Goal: Task Accomplishment & Management: Manage account settings

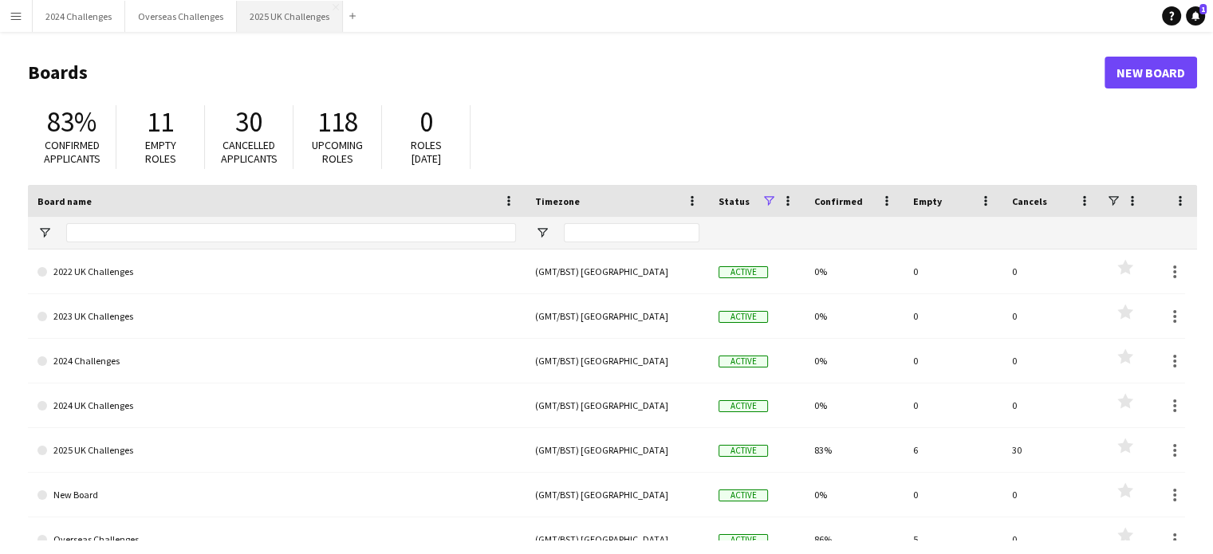
click at [313, 13] on button "2025 UK Challenges Close" at bounding box center [290, 16] width 106 height 31
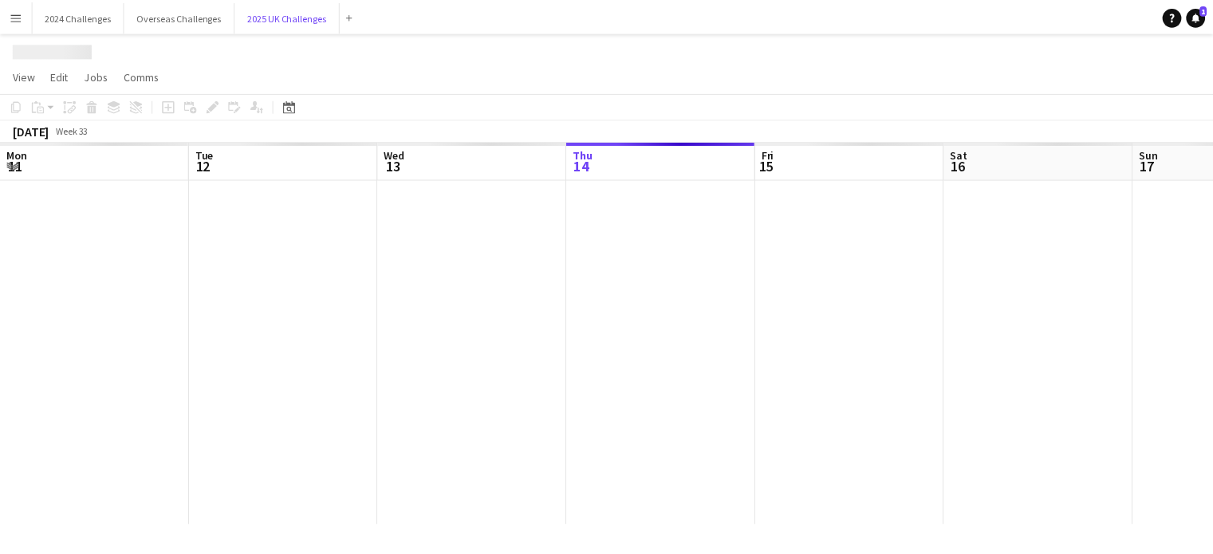
scroll to position [0, 381]
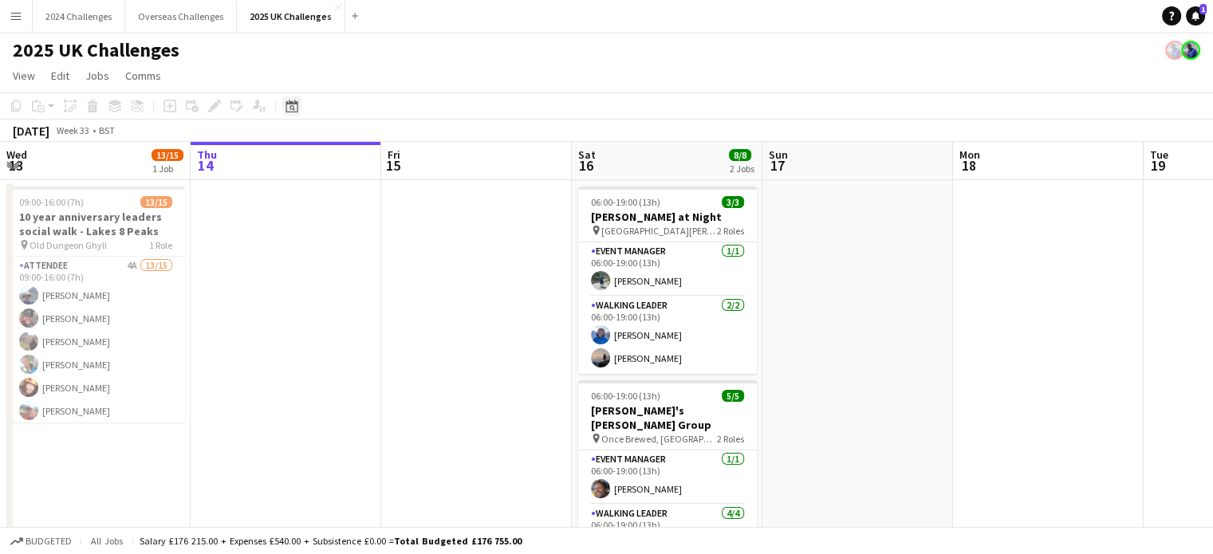
click at [288, 108] on icon "Date picker" at bounding box center [292, 106] width 13 height 13
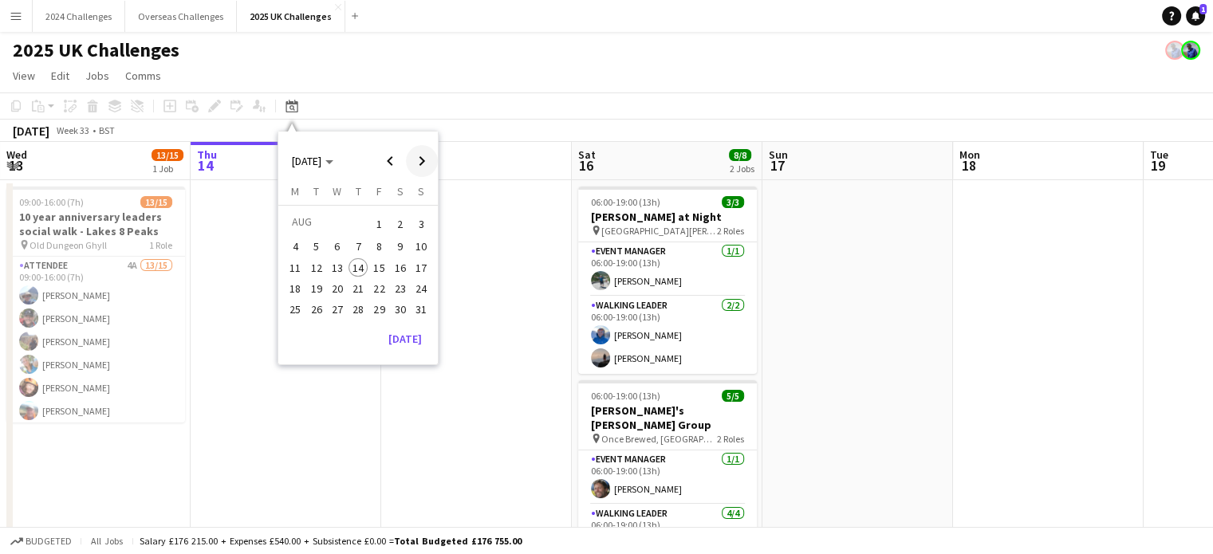
click at [415, 156] on span "Next month" at bounding box center [422, 161] width 32 height 32
click at [380, 255] on span "12" at bounding box center [379, 263] width 19 height 19
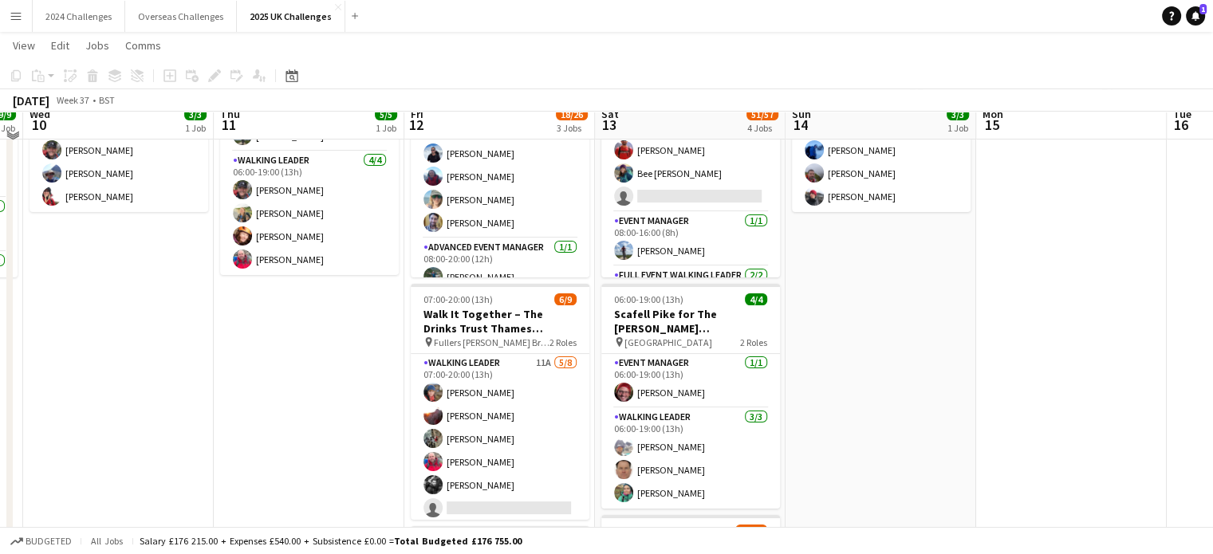
scroll to position [160, 0]
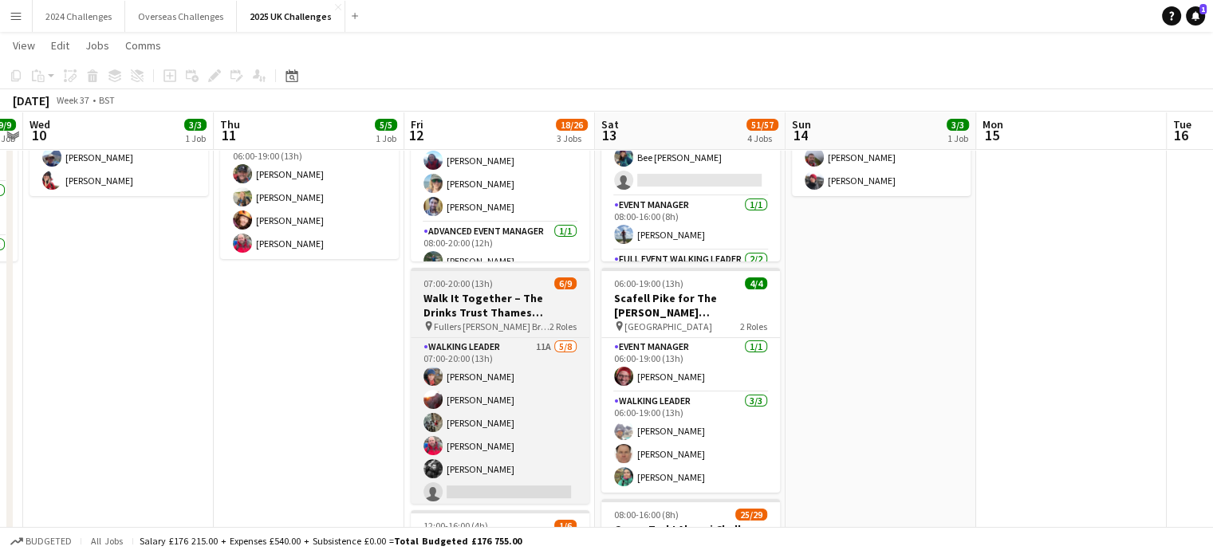
click at [495, 312] on h3 "Walk It Together – The Drinks Trust Thames Footpath Challenge" at bounding box center [500, 305] width 179 height 29
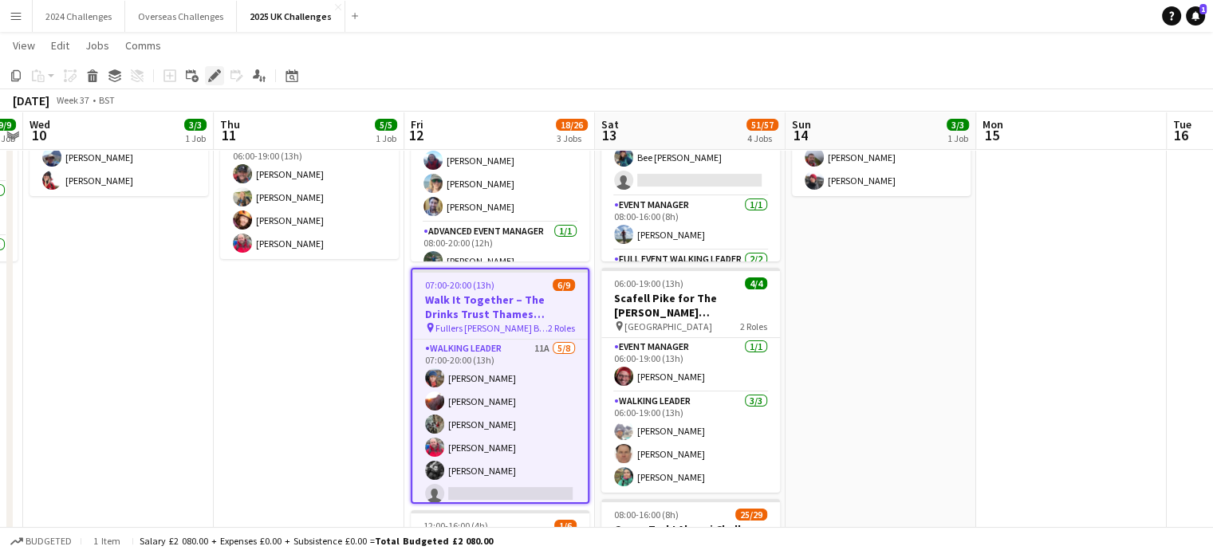
click at [215, 77] on icon at bounding box center [214, 76] width 9 height 9
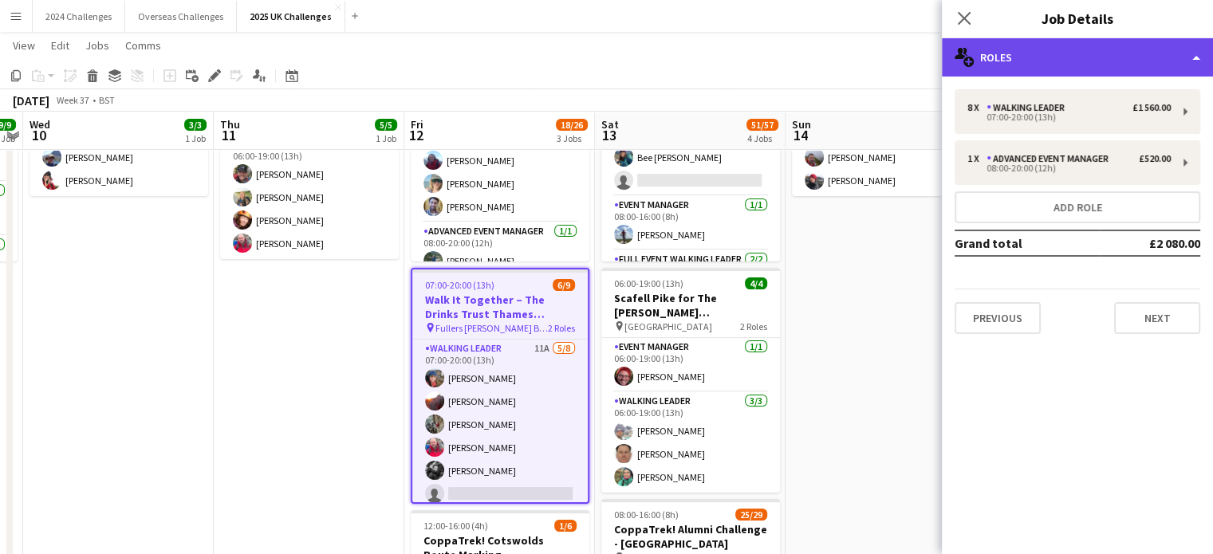
click at [1008, 62] on div "multiple-users-add Roles" at bounding box center [1077, 57] width 271 height 38
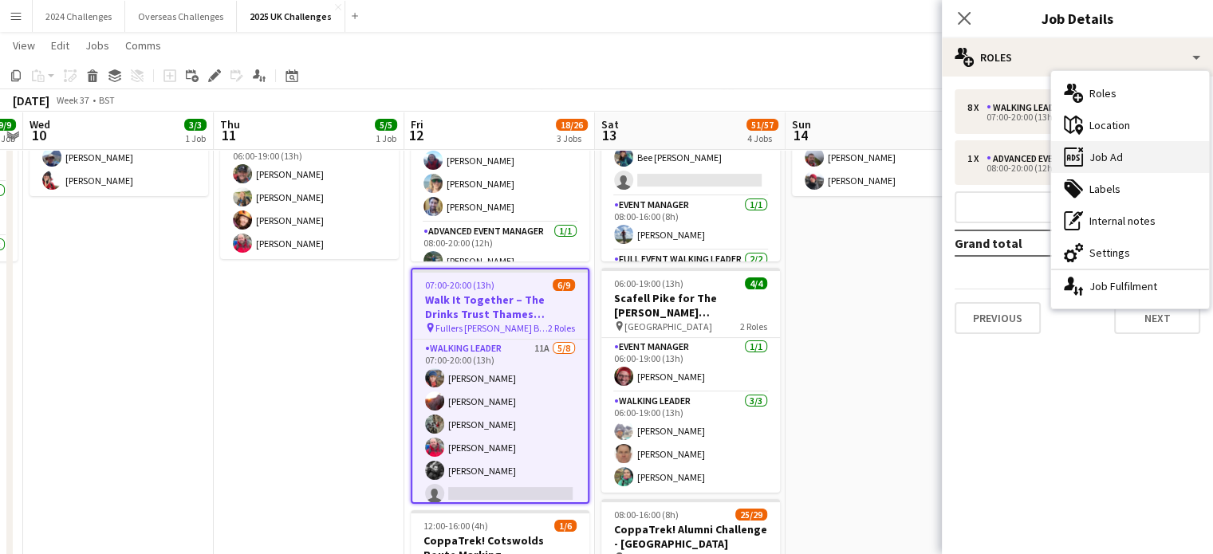
click at [1102, 159] on div "ads-window Job Ad" at bounding box center [1130, 157] width 158 height 32
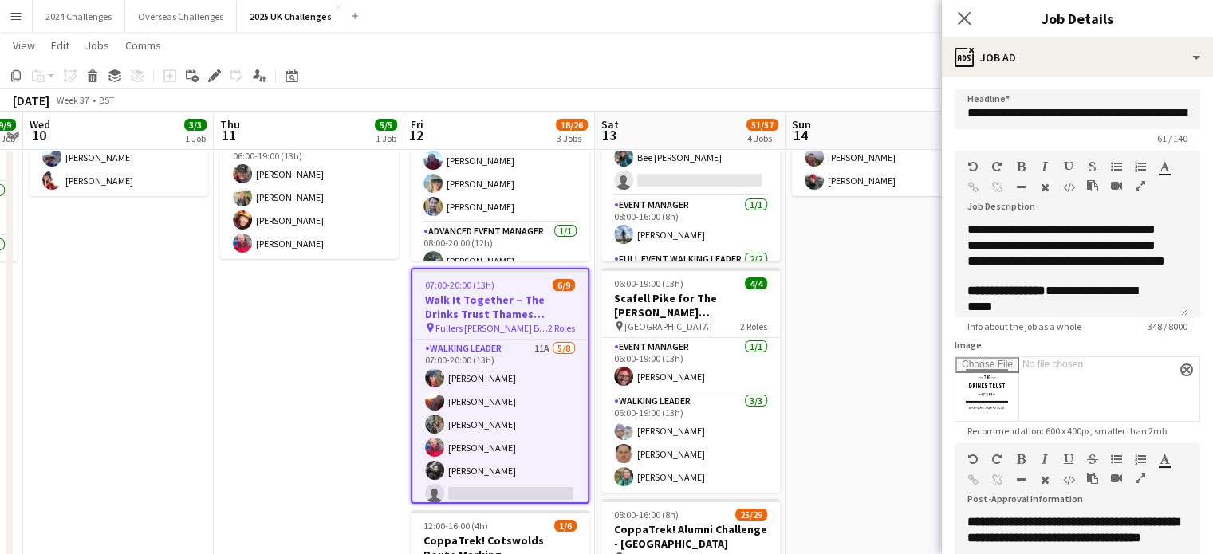
click at [597, 69] on app-toolbar "Copy Paste Paste Ctrl+V Paste with crew Ctrl+Shift+V Paste linked Job Delete Gr…" at bounding box center [606, 75] width 1213 height 27
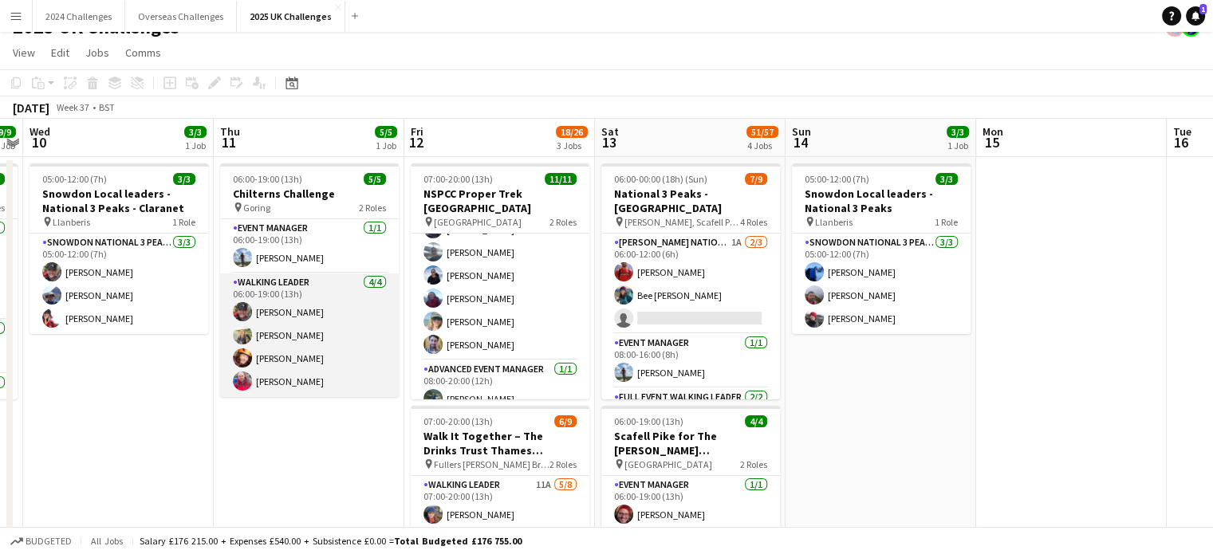
scroll to position [0, 0]
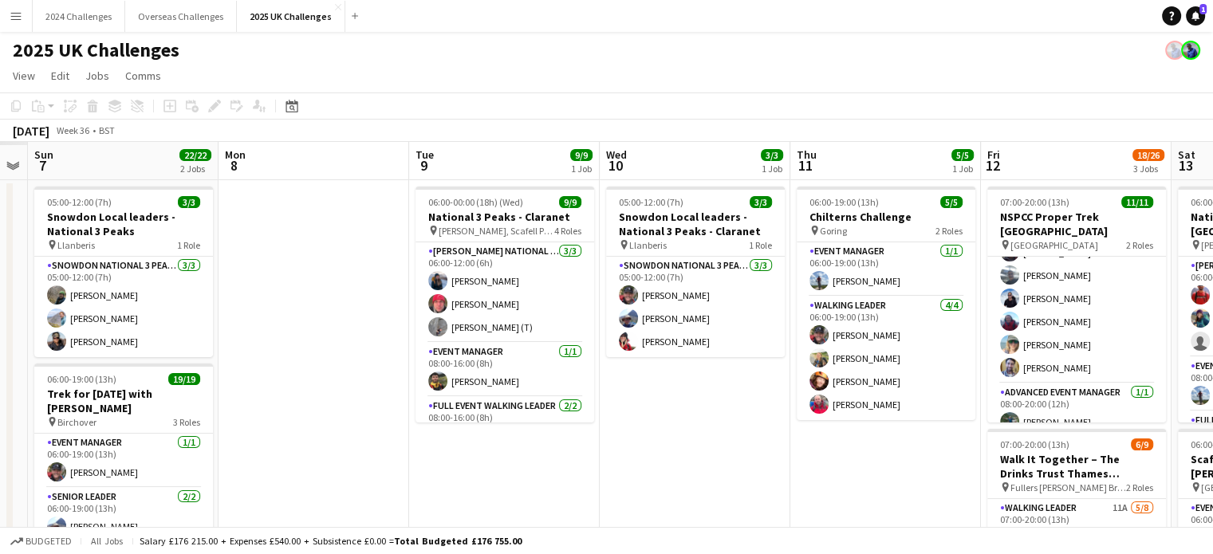
drag, startPoint x: 116, startPoint y: 416, endPoint x: 748, endPoint y: 385, distance: 631.8
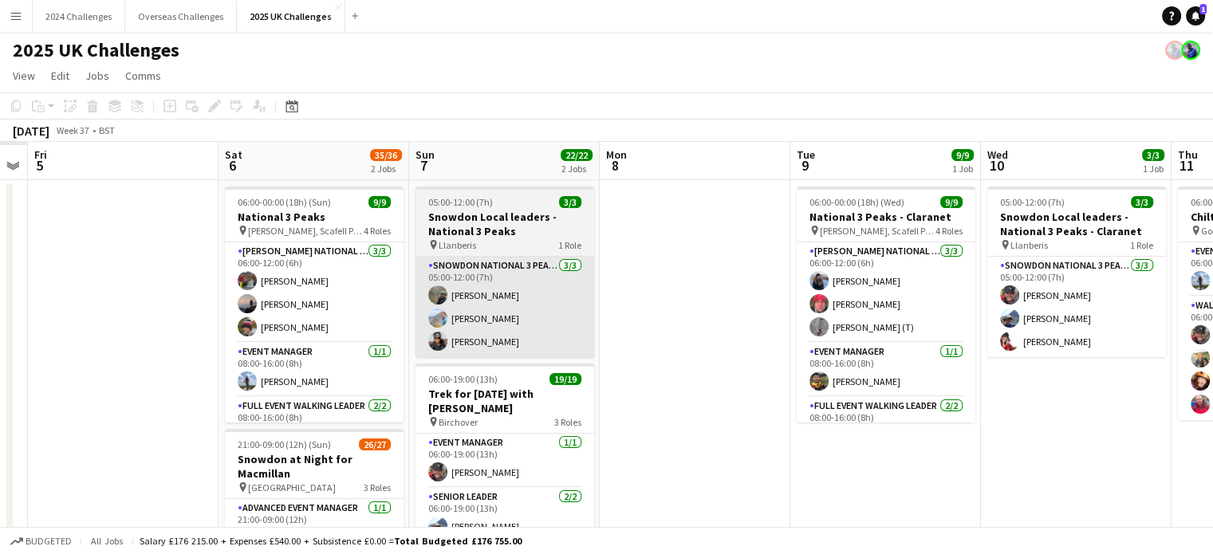
scroll to position [0, 464]
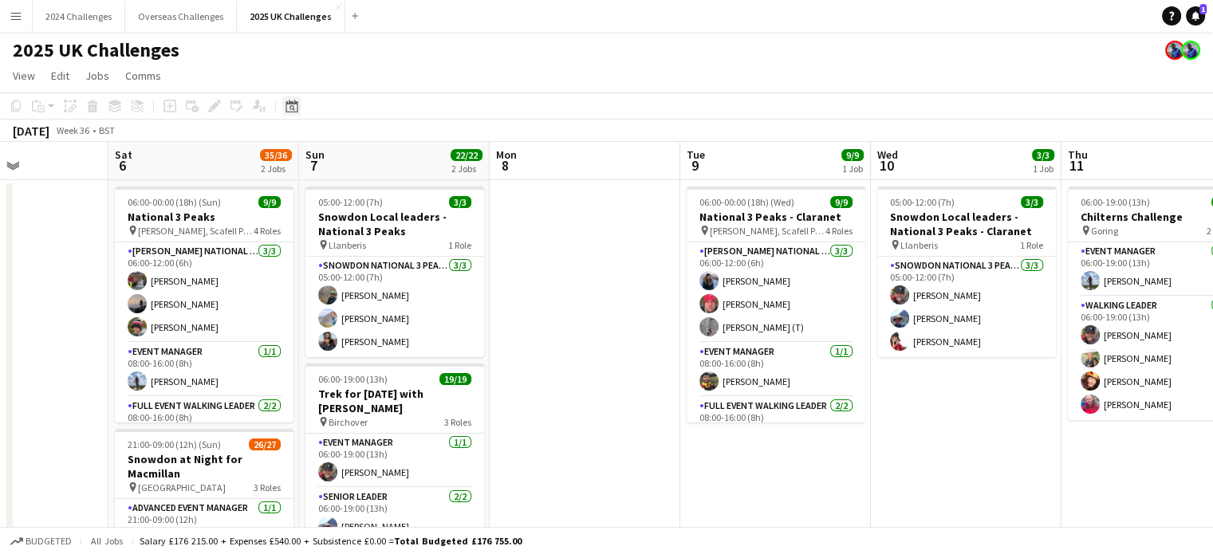
click at [298, 108] on icon at bounding box center [292, 106] width 12 height 13
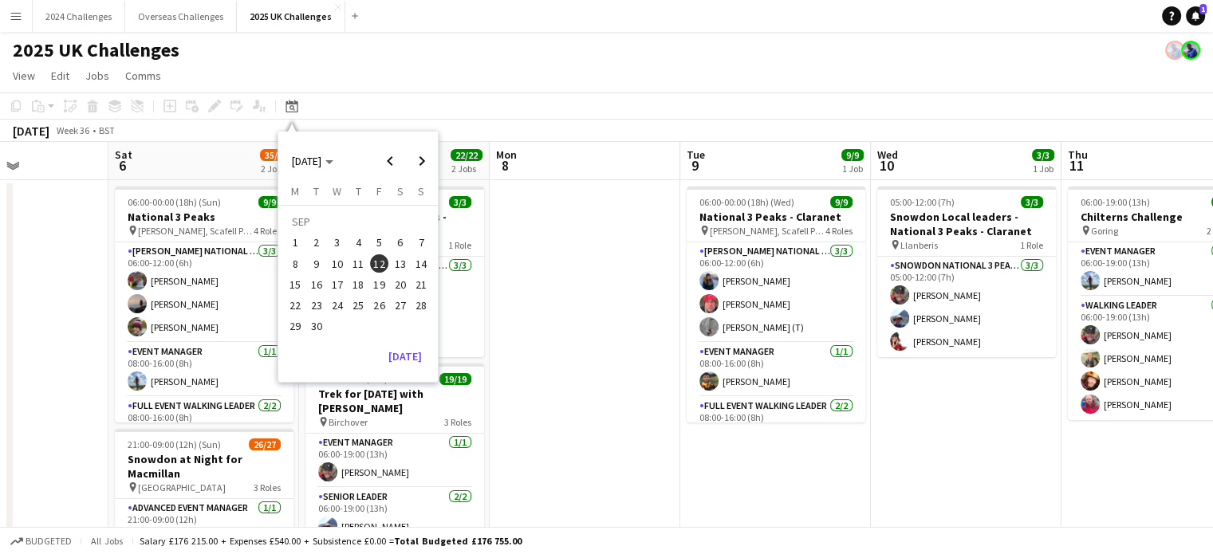
click at [377, 258] on span "12" at bounding box center [379, 263] width 19 height 19
click at [776, 111] on app-toolbar "Copy Paste Paste Ctrl+V Paste with crew Ctrl+Shift+V Paste linked Job Delete Gr…" at bounding box center [606, 106] width 1213 height 27
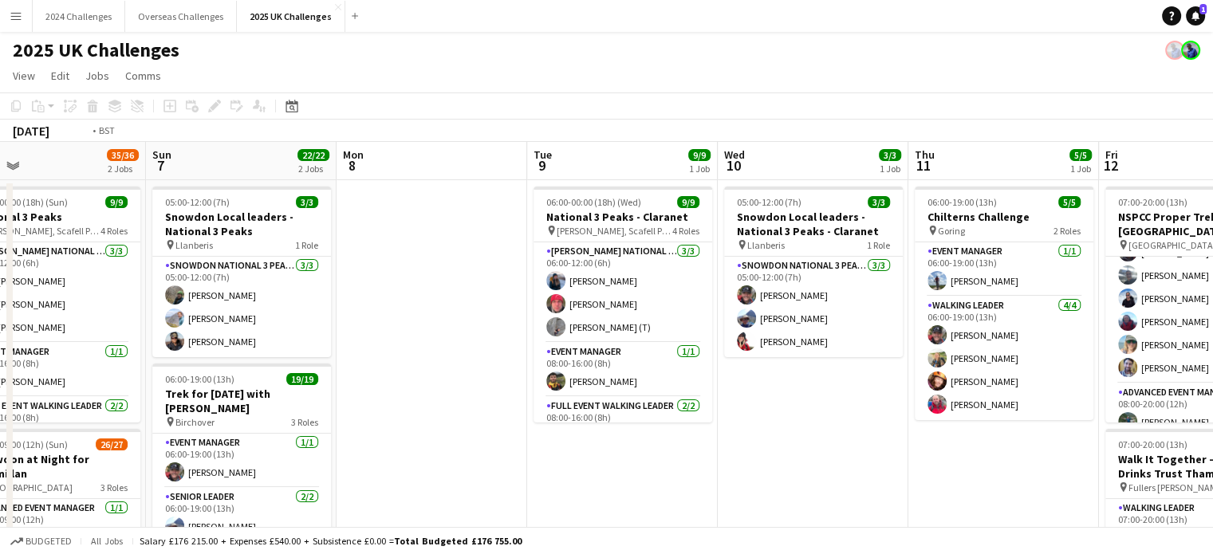
scroll to position [0, 573]
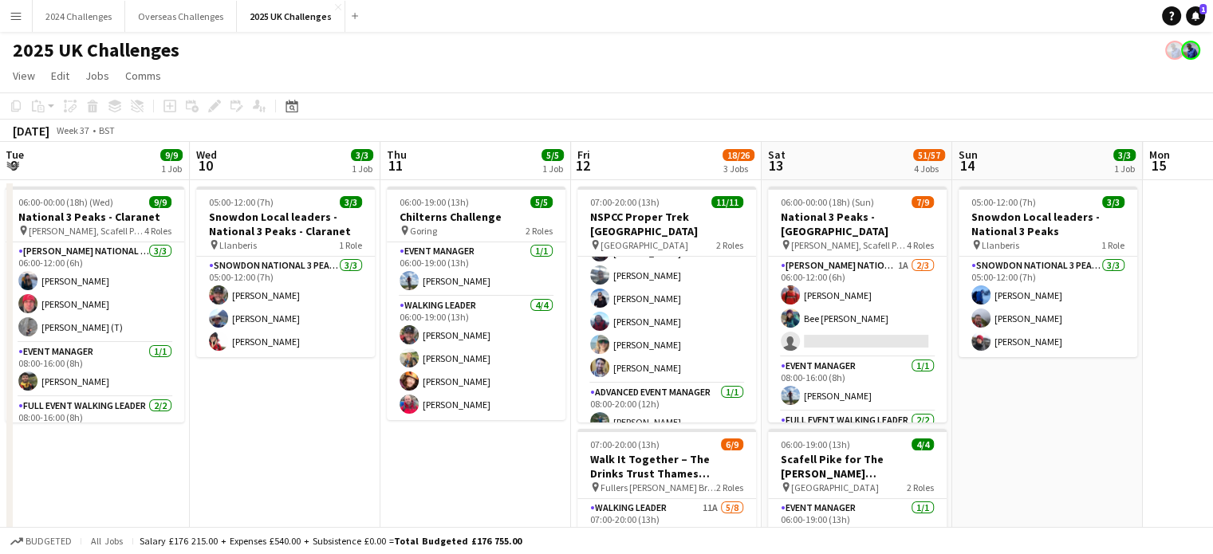
drag, startPoint x: 784, startPoint y: 473, endPoint x: 120, endPoint y: 421, distance: 666.6
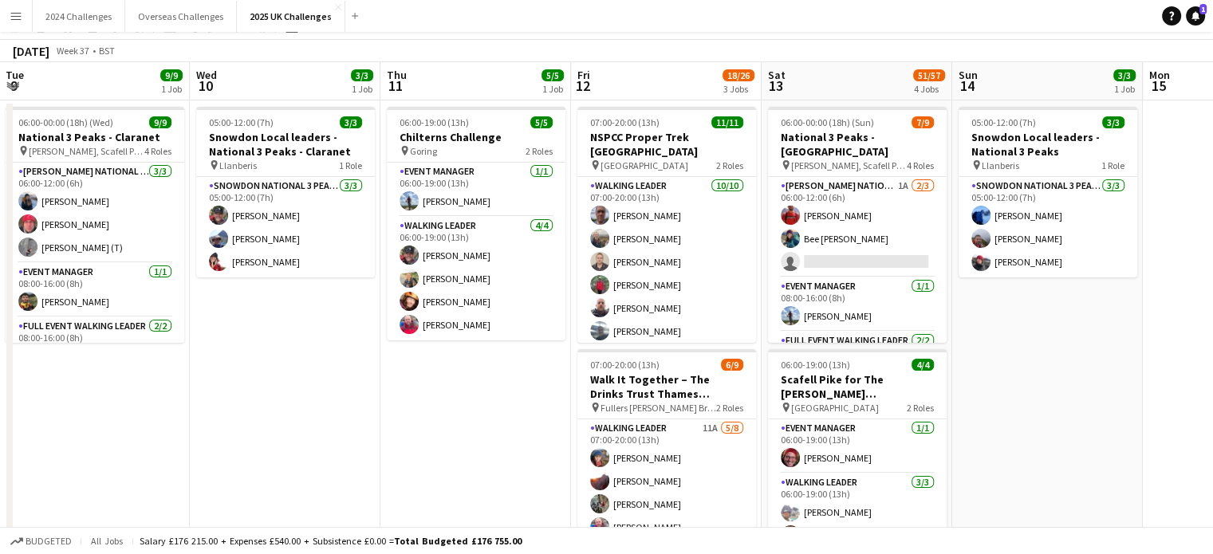
scroll to position [0, 0]
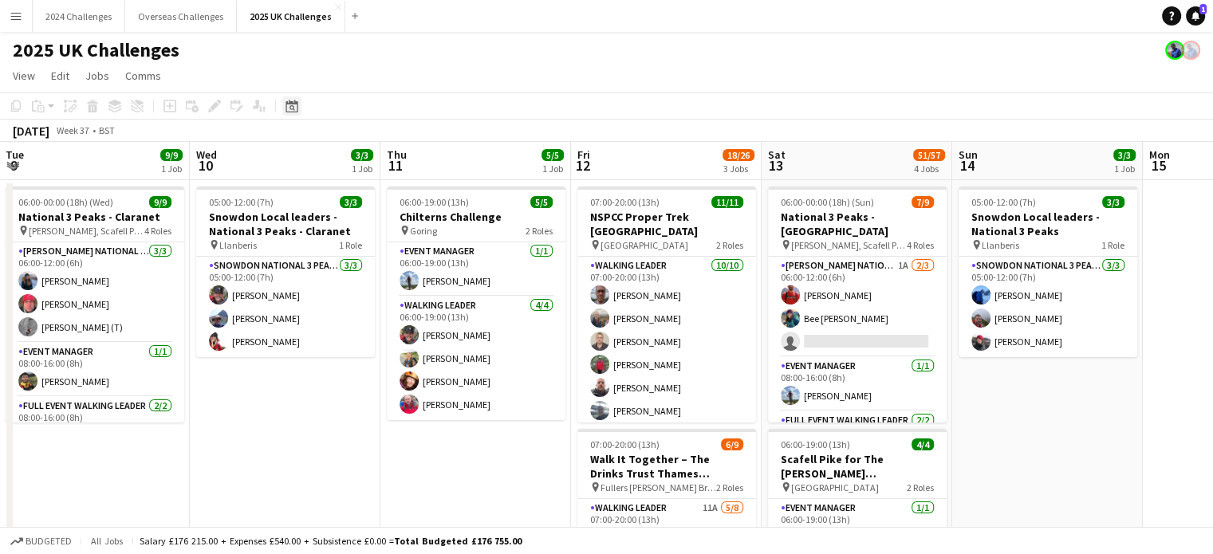
click at [286, 111] on icon at bounding box center [292, 106] width 12 height 13
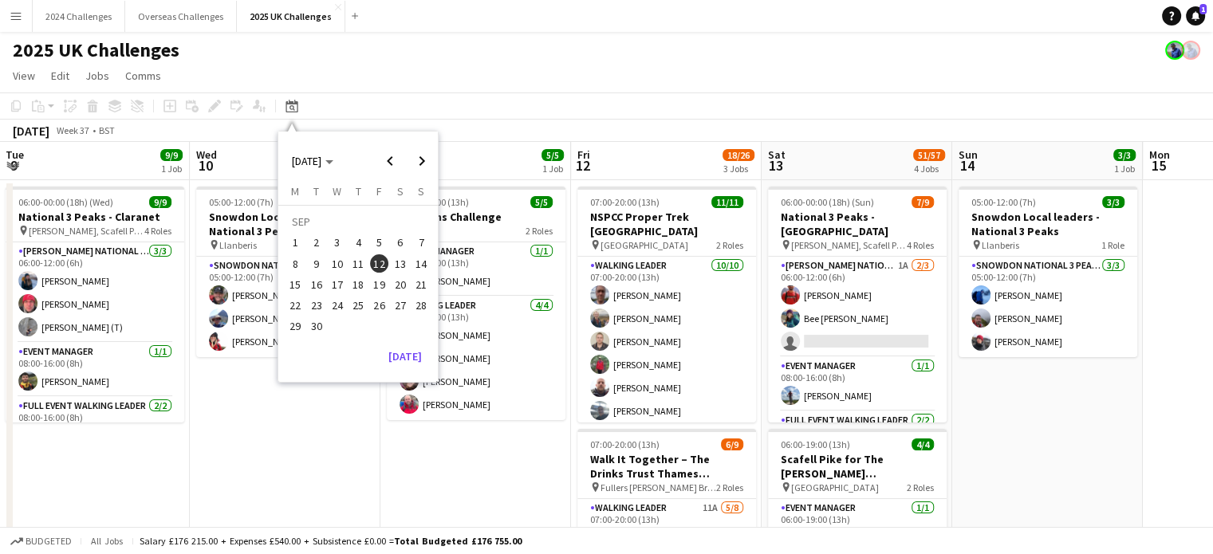
click at [357, 299] on span "25" at bounding box center [358, 305] width 19 height 19
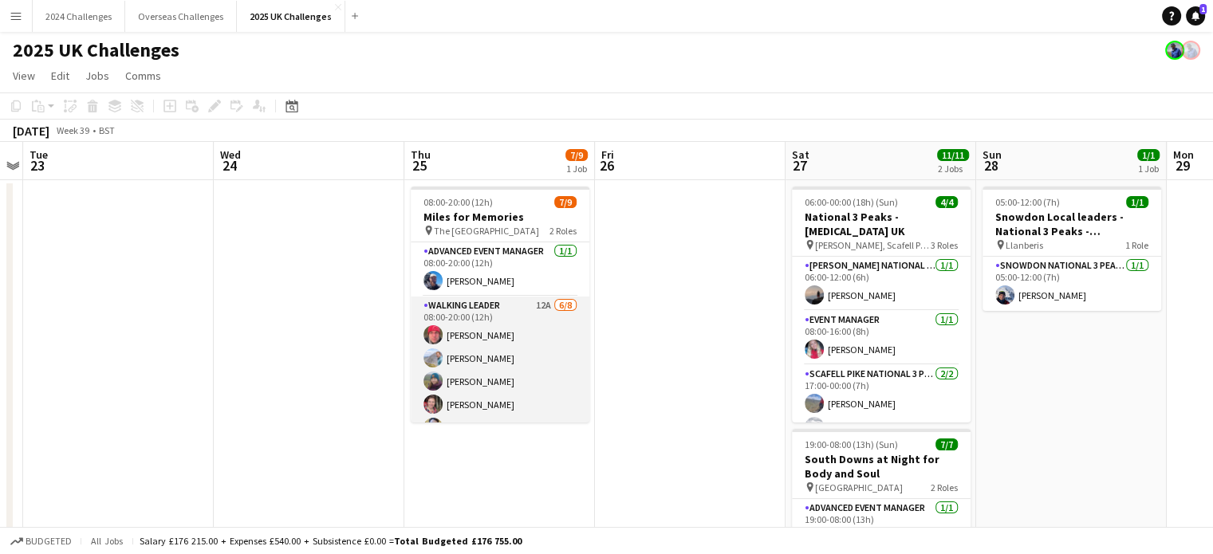
scroll to position [80, 0]
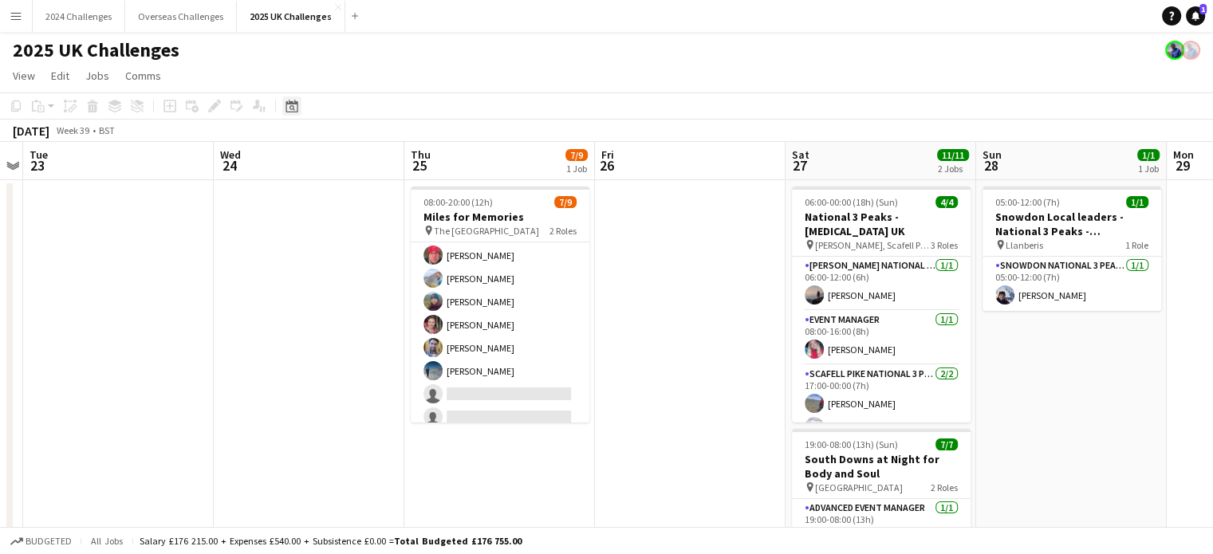
click at [290, 105] on icon at bounding box center [292, 106] width 12 height 13
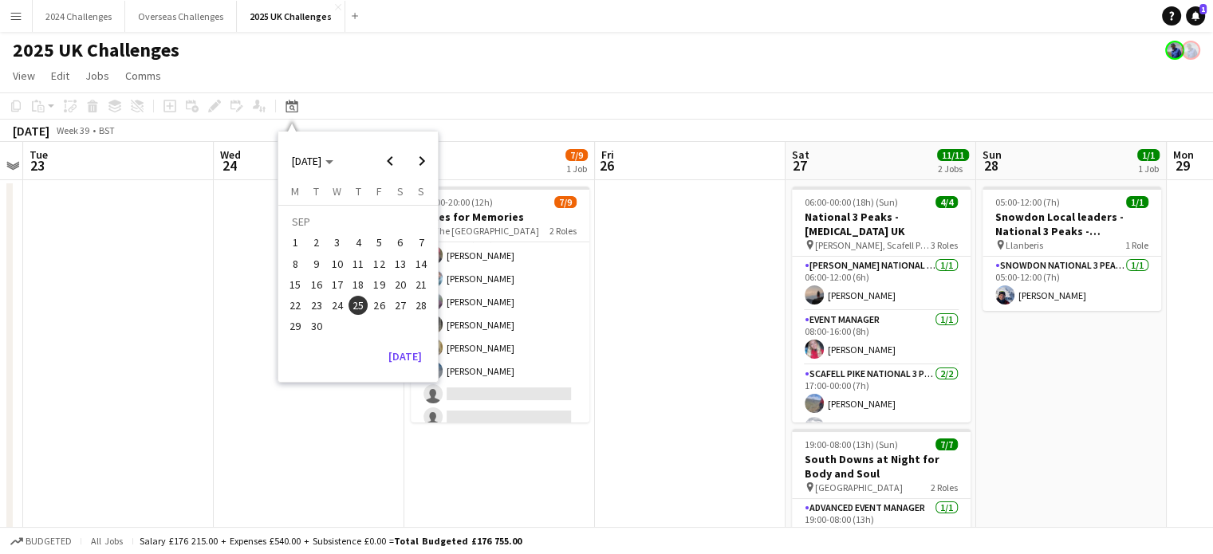
click at [386, 268] on span "12" at bounding box center [379, 263] width 19 height 19
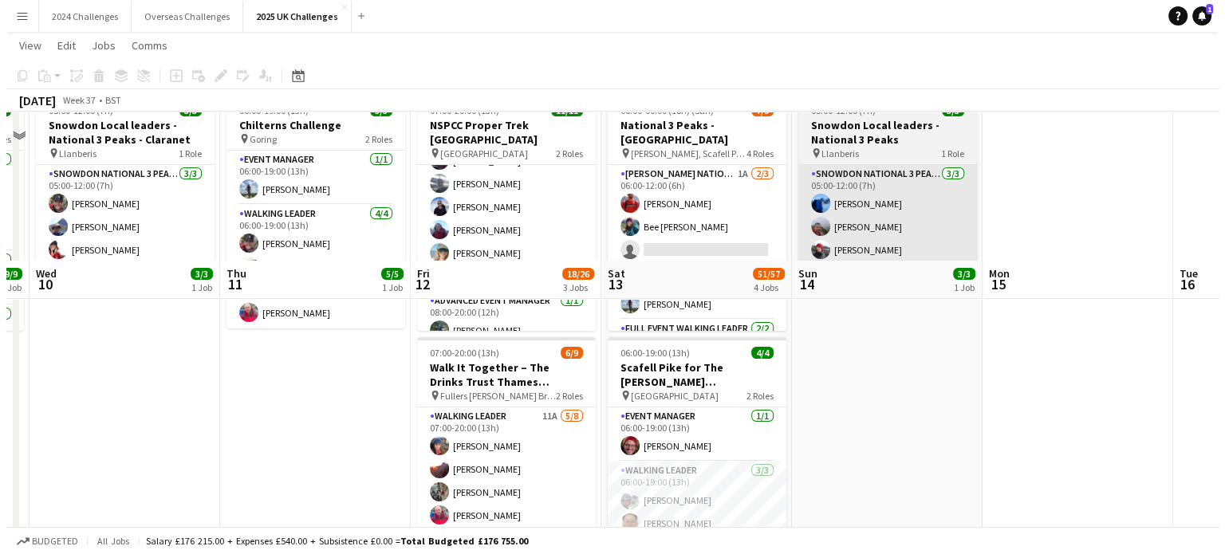
scroll to position [0, 0]
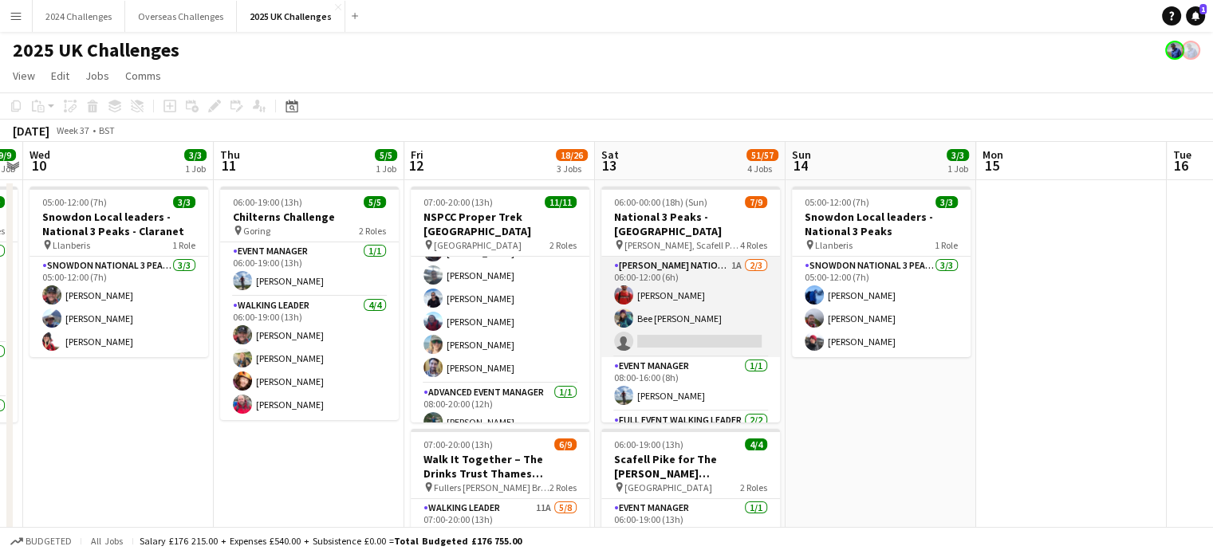
click at [661, 257] on app-card-role "Ben Nevis National 3 Peaks Walking Leader 1A 2/3 06:00-12:00 (6h) Andrew Craig …" at bounding box center [691, 307] width 179 height 101
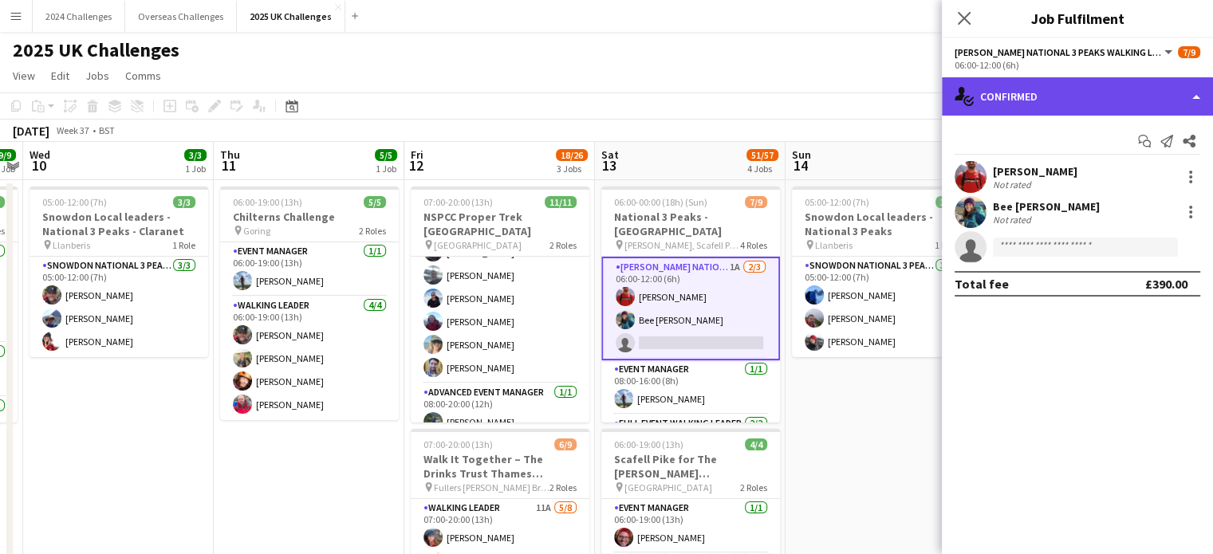
click at [1051, 98] on div "single-neutral-actions-check-2 Confirmed" at bounding box center [1077, 96] width 271 height 38
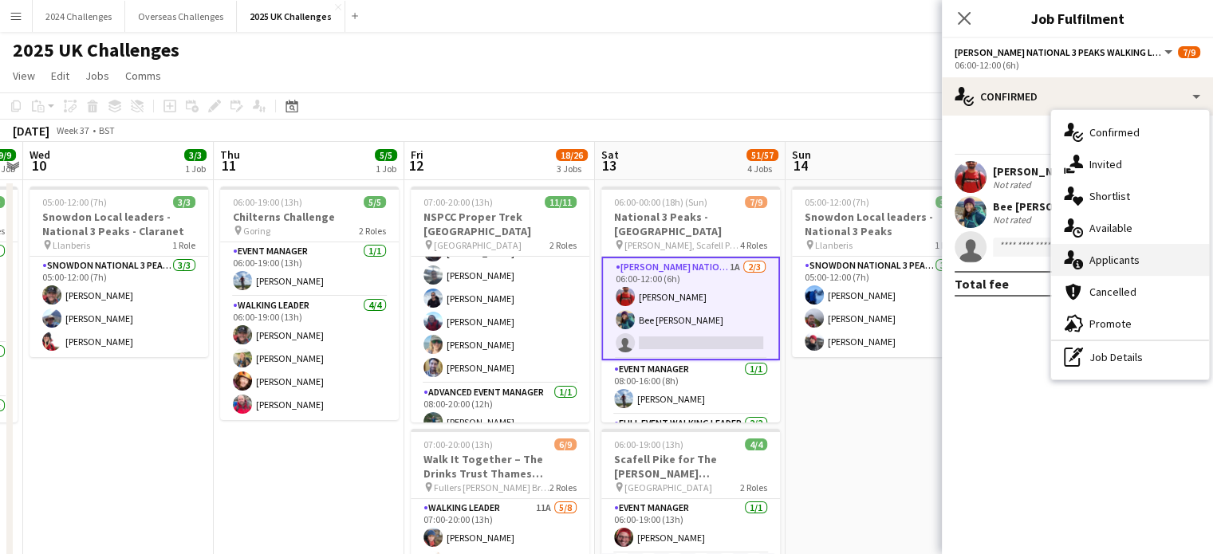
click at [1114, 261] on div "single-neutral-actions-information Applicants" at bounding box center [1130, 260] width 158 height 32
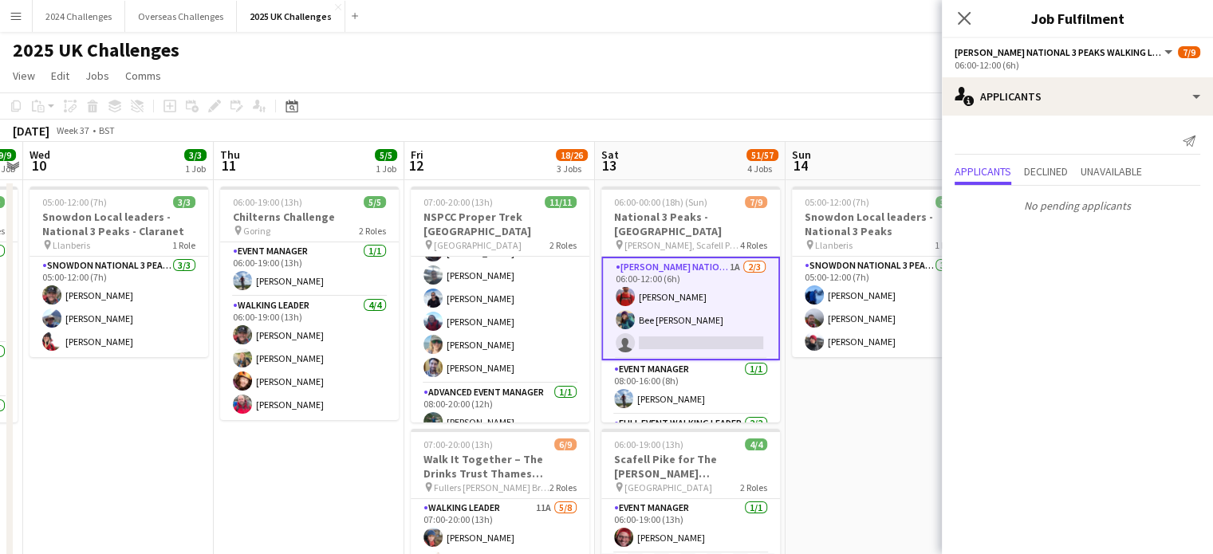
click at [14, 14] on app-icon "Menu" at bounding box center [16, 16] width 13 height 13
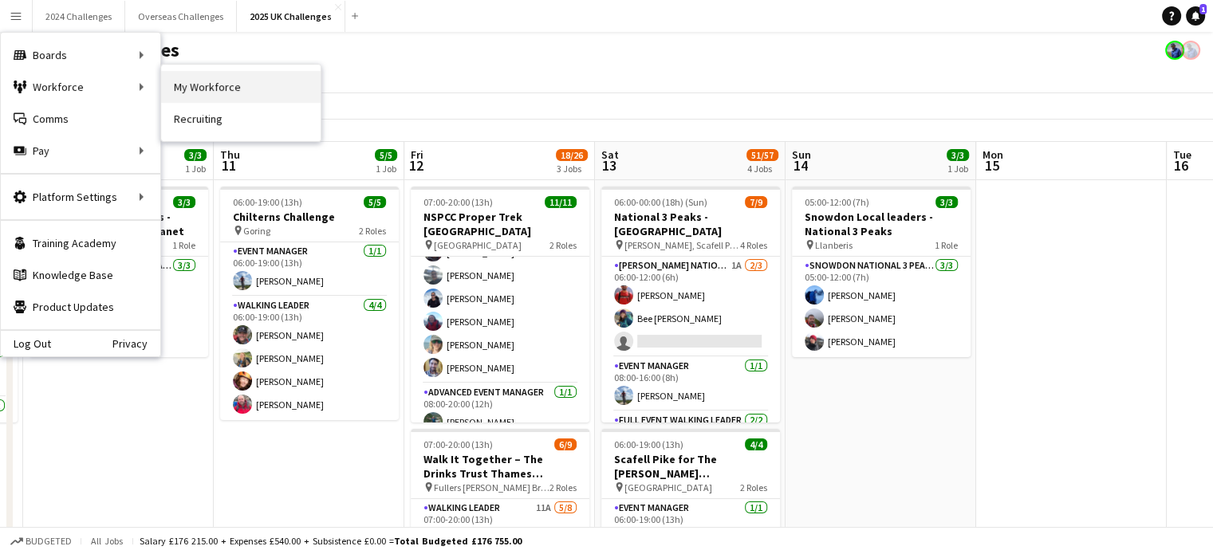
click at [250, 97] on link "My Workforce" at bounding box center [241, 87] width 160 height 32
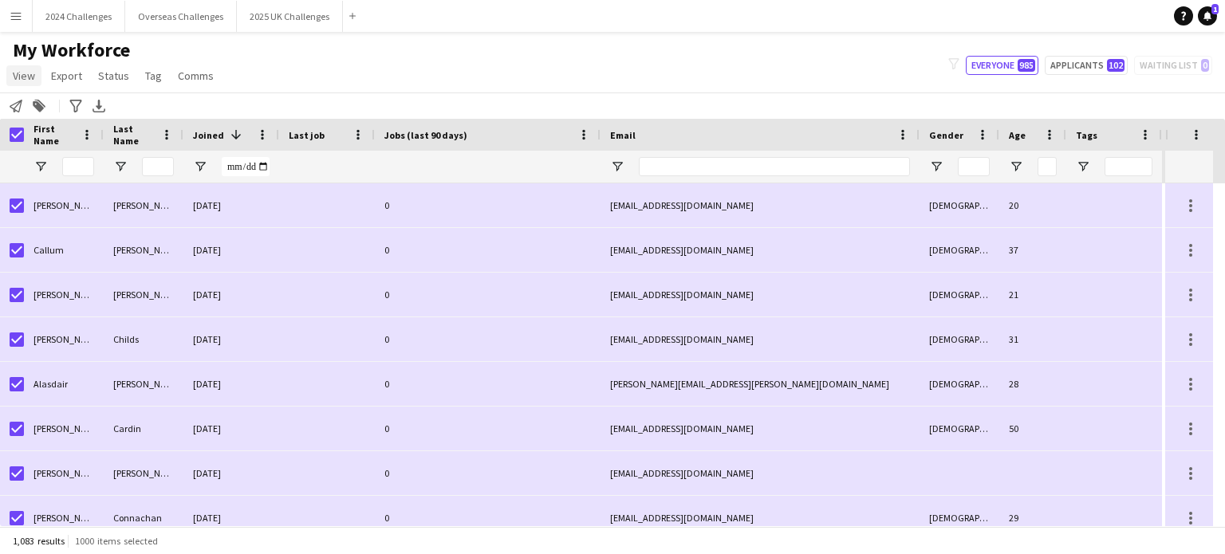
click at [26, 81] on span "View" at bounding box center [24, 76] width 22 height 14
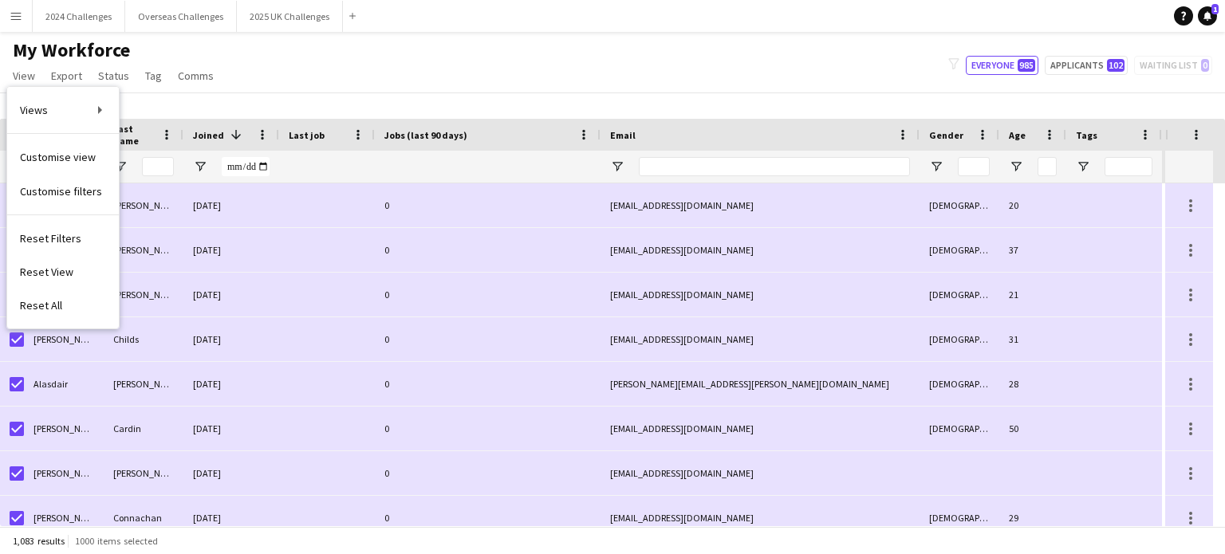
click at [395, 59] on div "My Workforce View Views Default view New view Update view Delete view Edit name…" at bounding box center [612, 65] width 1225 height 54
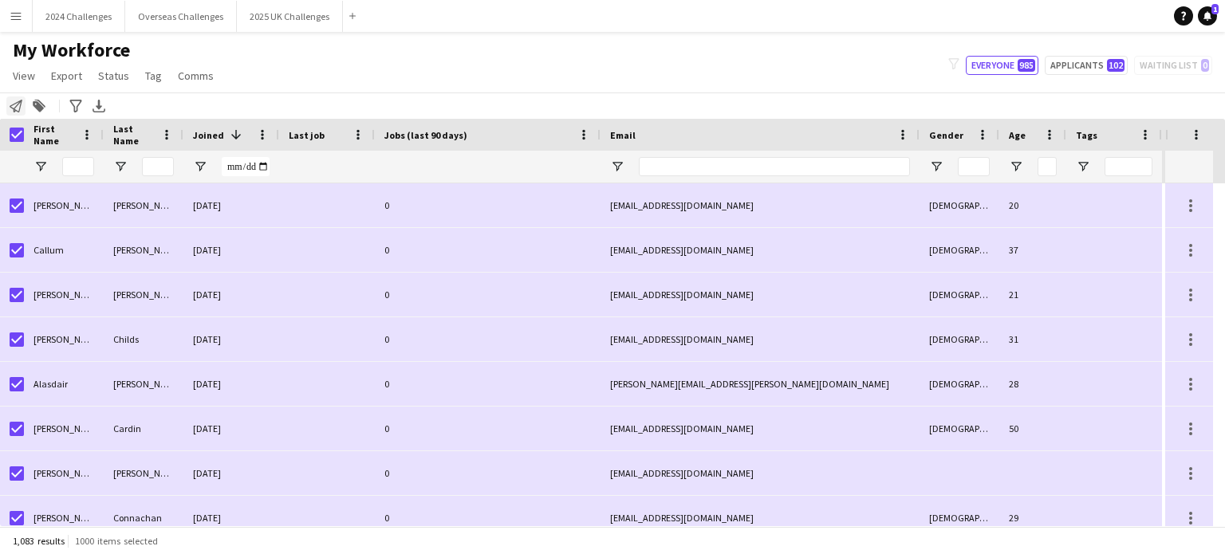
click at [22, 111] on icon "Notify workforce" at bounding box center [16, 106] width 13 height 13
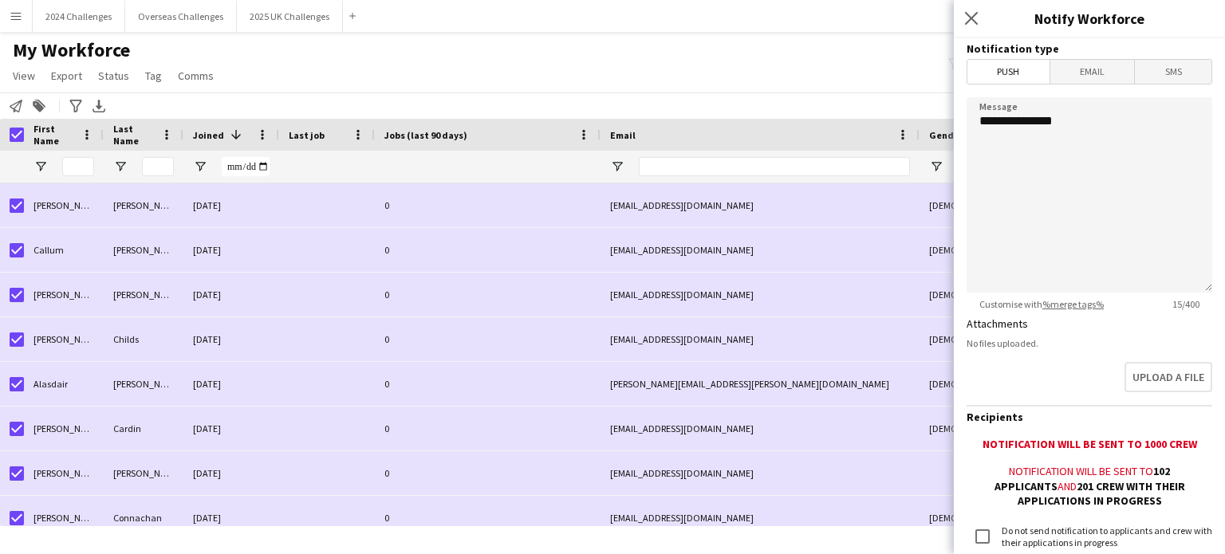
click at [1099, 76] on span "Email" at bounding box center [1093, 72] width 85 height 24
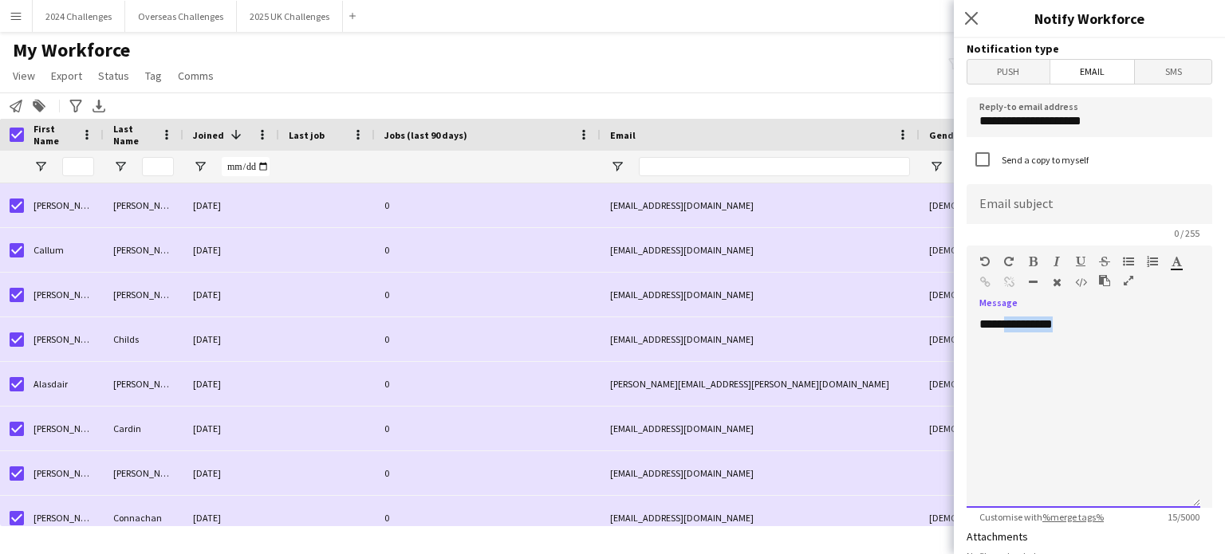
drag, startPoint x: 1086, startPoint y: 323, endPoint x: 1008, endPoint y: 318, distance: 77.5
click at [1008, 318] on div "**********" at bounding box center [1084, 412] width 234 height 191
click at [1129, 278] on icon "button" at bounding box center [1129, 280] width 10 height 11
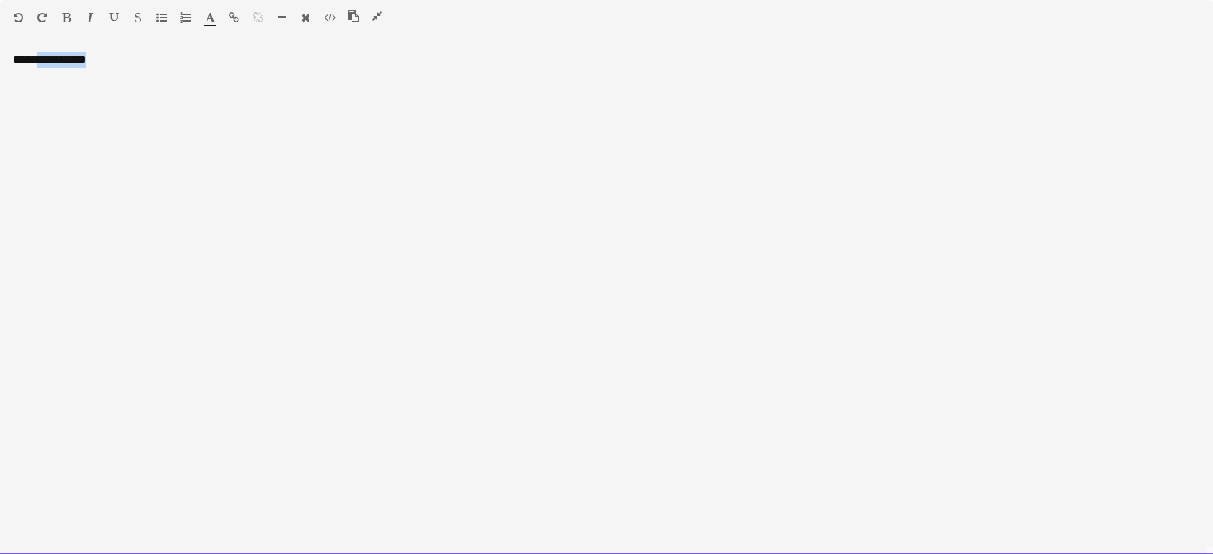
click at [98, 150] on div "**********" at bounding box center [606, 303] width 1213 height 503
click at [0, 47] on div "**********" at bounding box center [606, 298] width 1213 height 515
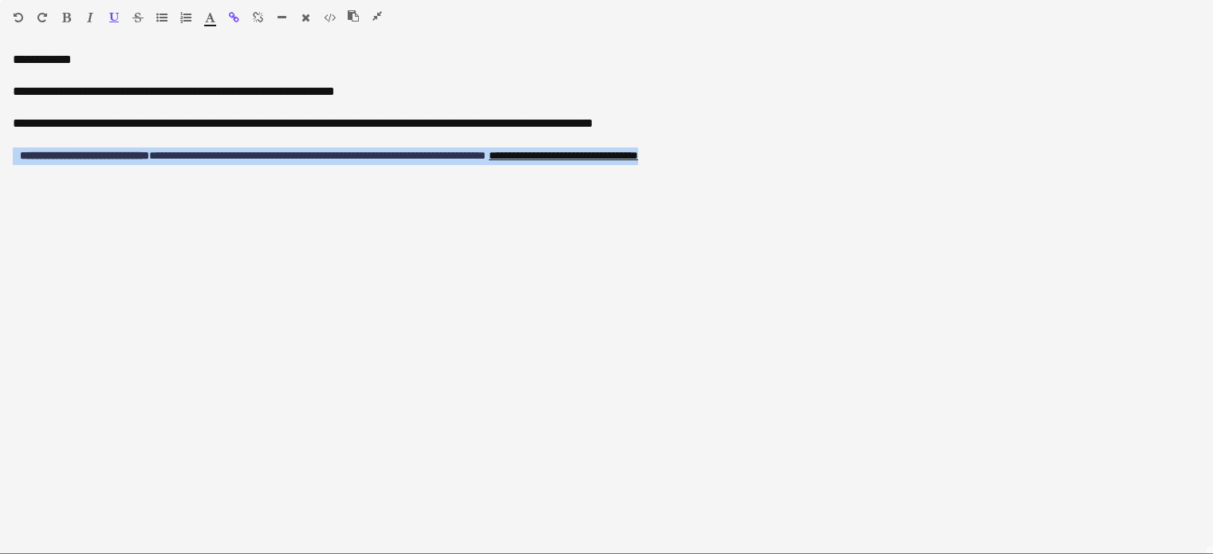
drag, startPoint x: 815, startPoint y: 152, endPoint x: 0, endPoint y: 148, distance: 815.4
click at [0, 148] on div "**********" at bounding box center [606, 303] width 1213 height 503
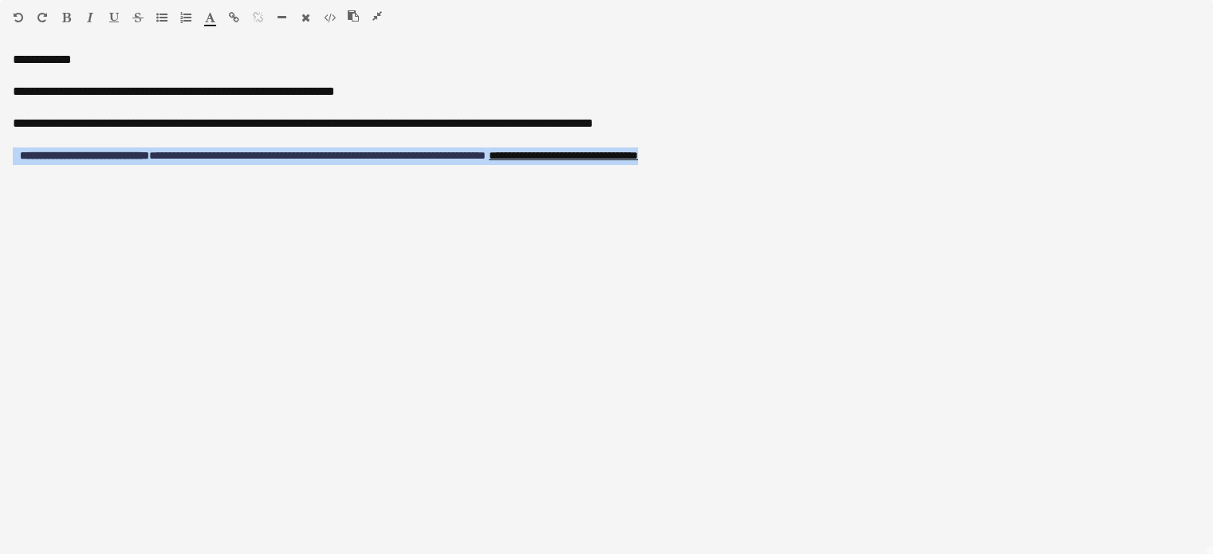
click at [307, 15] on icon "button" at bounding box center [306, 17] width 9 height 11
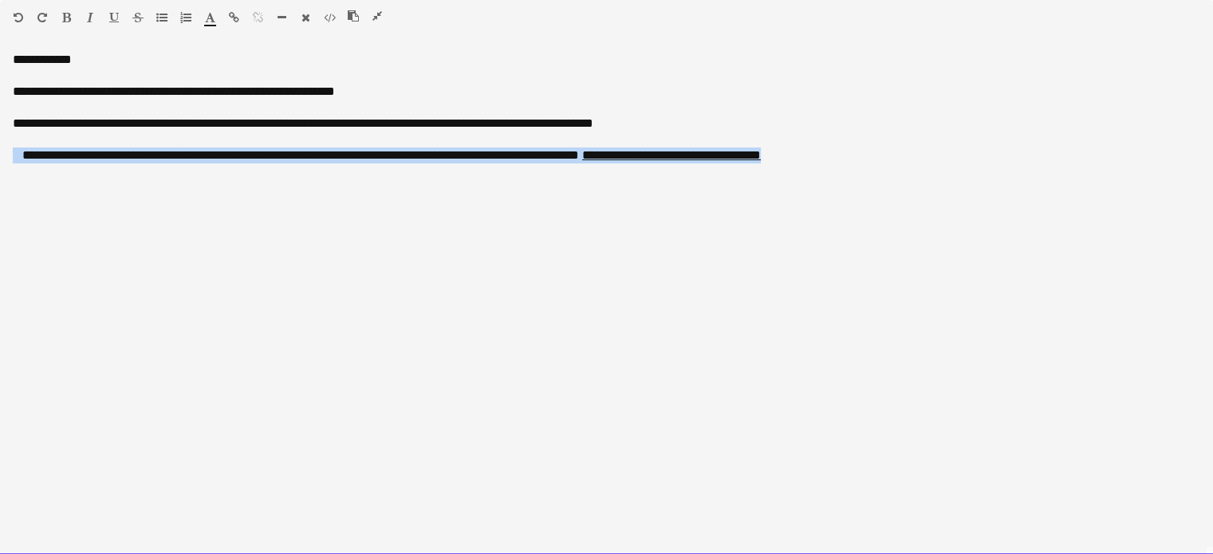
click at [71, 247] on div "**********" at bounding box center [606, 303] width 1213 height 503
click at [23, 158] on div "**********" at bounding box center [607, 156] width 1188 height 16
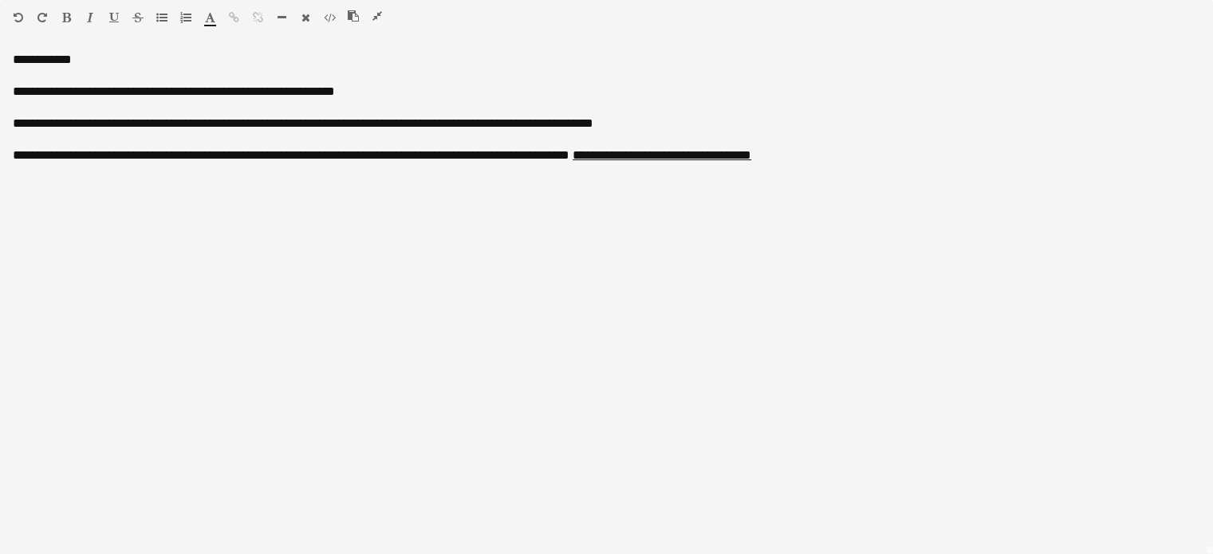
click at [158, 13] on icon "button" at bounding box center [161, 17] width 11 height 11
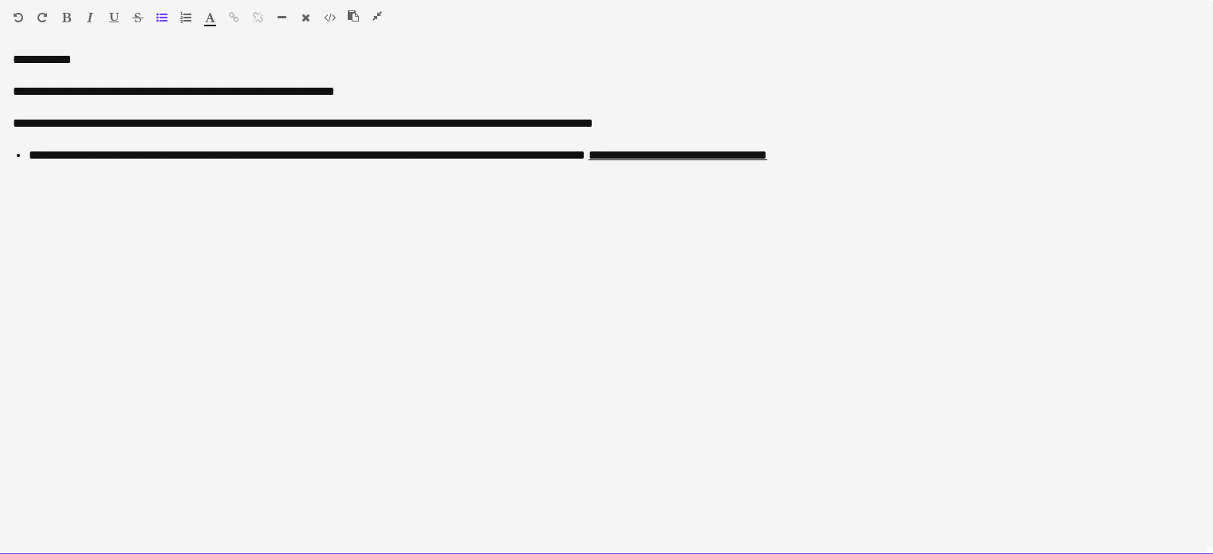
drag, startPoint x: 120, startPoint y: 184, endPoint x: 130, endPoint y: 178, distance: 12.2
click at [120, 184] on div "**********" at bounding box center [606, 303] width 1213 height 503
drag, startPoint x: 199, startPoint y: 159, endPoint x: 30, endPoint y: 150, distance: 169.4
click at [30, 150] on span "**********" at bounding box center [106, 155] width 154 height 12
click at [77, 197] on div "**********" at bounding box center [606, 303] width 1213 height 503
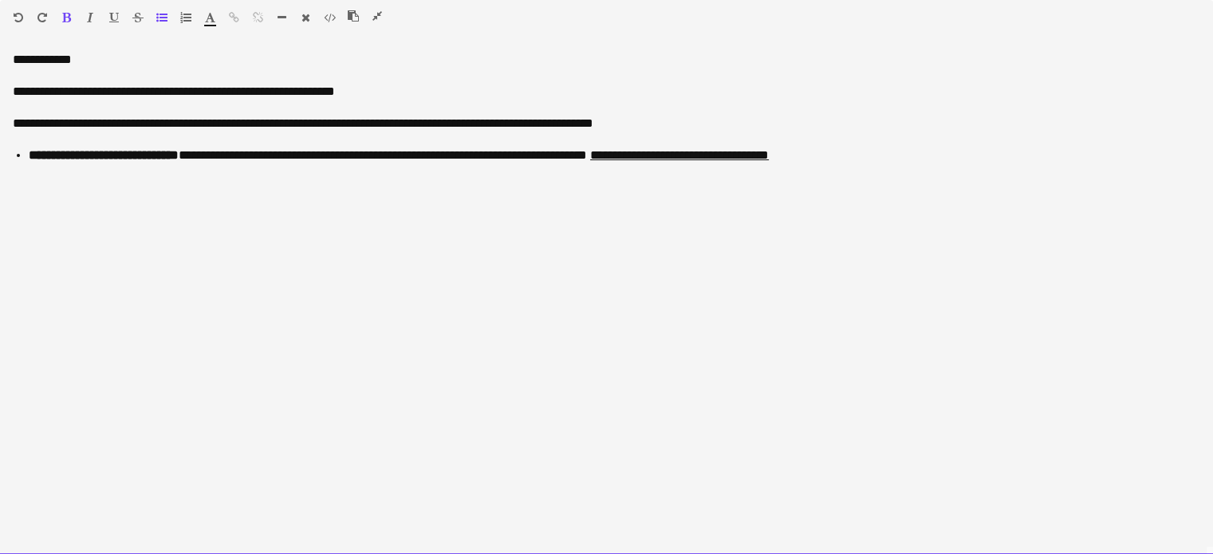
click at [902, 152] on li "**********" at bounding box center [615, 156] width 1172 height 16
click at [239, 127] on div "**********" at bounding box center [607, 124] width 1188 height 16
click at [45, 204] on div "**********" at bounding box center [606, 303] width 1213 height 503
drag, startPoint x: 55, startPoint y: 228, endPoint x: 6, endPoint y: 193, distance: 60.7
click at [6, 193] on div "**********" at bounding box center [606, 303] width 1213 height 503
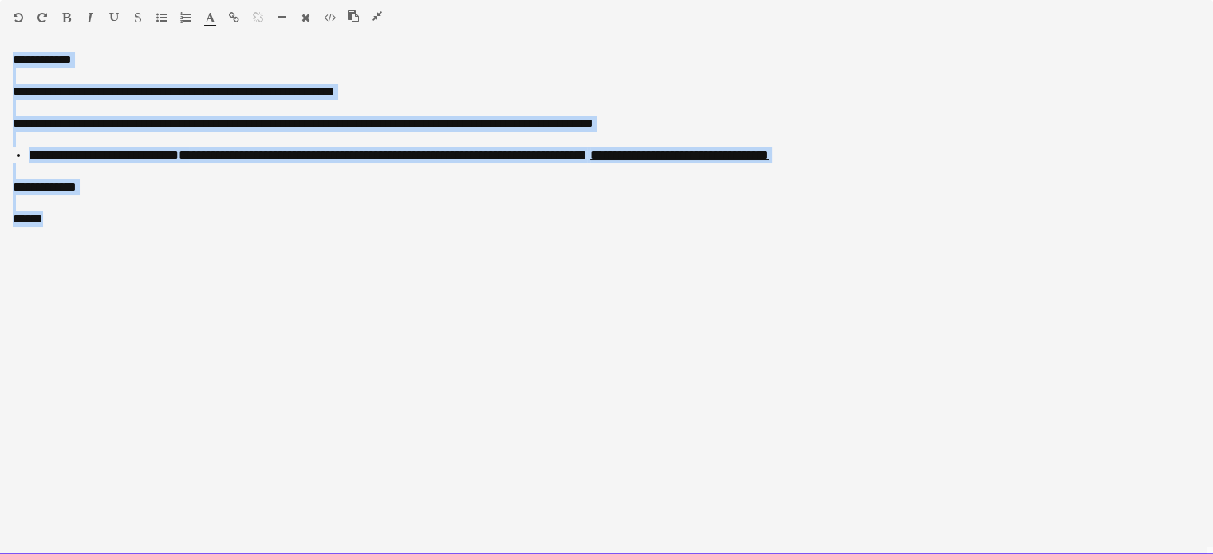
drag, startPoint x: 80, startPoint y: 221, endPoint x: 0, endPoint y: 57, distance: 182.7
click at [0, 57] on div "**********" at bounding box center [606, 303] width 1213 height 503
click at [129, 241] on div "**********" at bounding box center [606, 303] width 1213 height 503
drag, startPoint x: 41, startPoint y: 146, endPoint x: 12, endPoint y: 50, distance: 100.2
click at [12, 50] on div "**********" at bounding box center [606, 298] width 1213 height 515
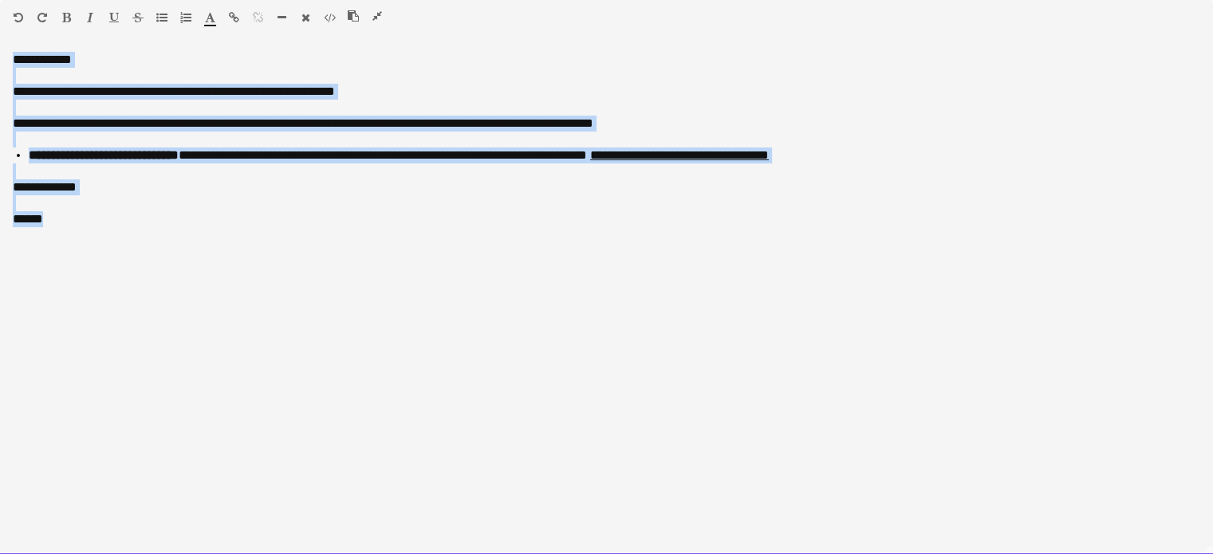
copy div "**********"
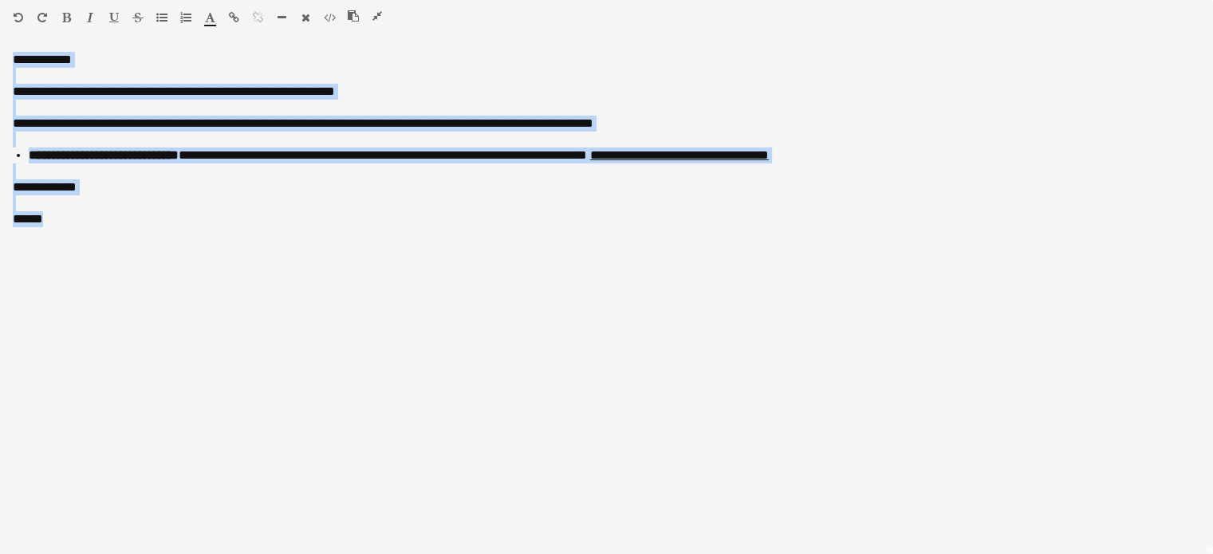
click at [375, 15] on icon "button" at bounding box center [378, 15] width 10 height 11
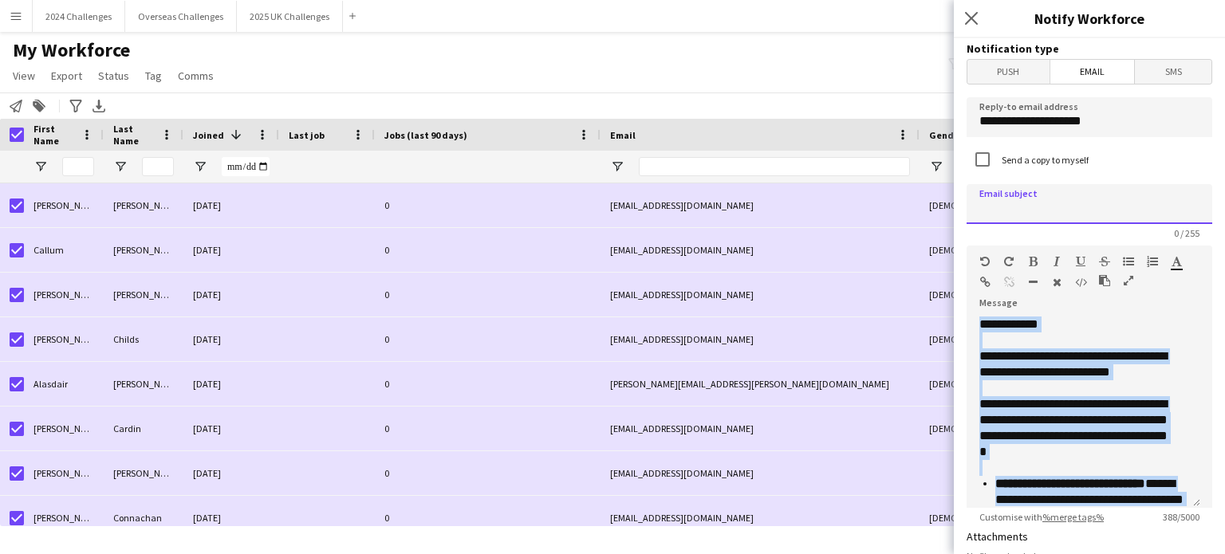
click at [1032, 199] on input at bounding box center [1090, 204] width 246 height 40
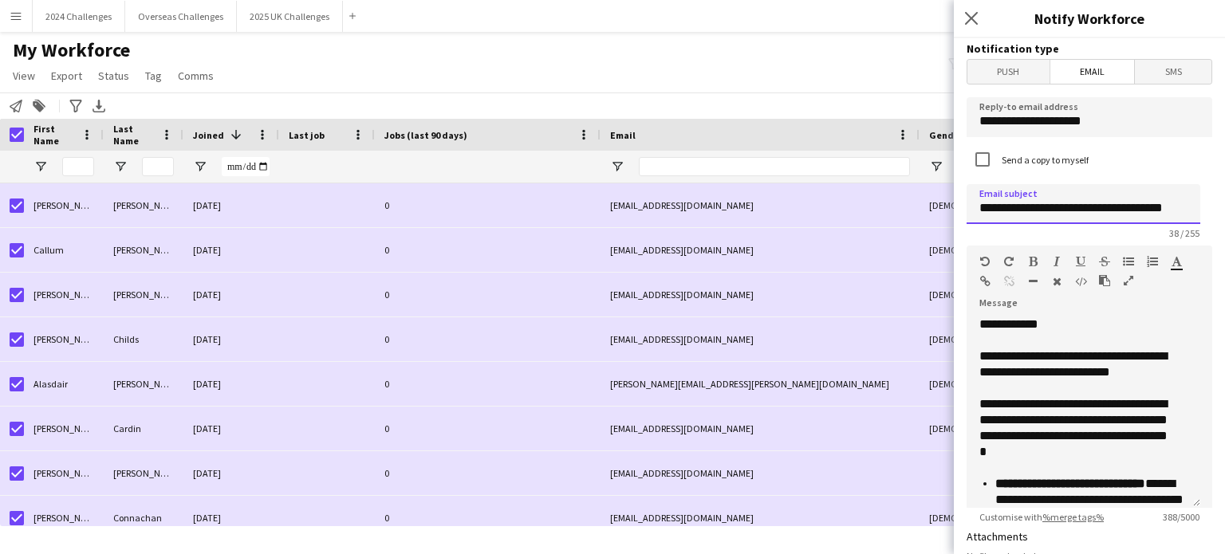
scroll to position [0, 11]
click at [1100, 210] on input "**********" at bounding box center [1084, 204] width 234 height 40
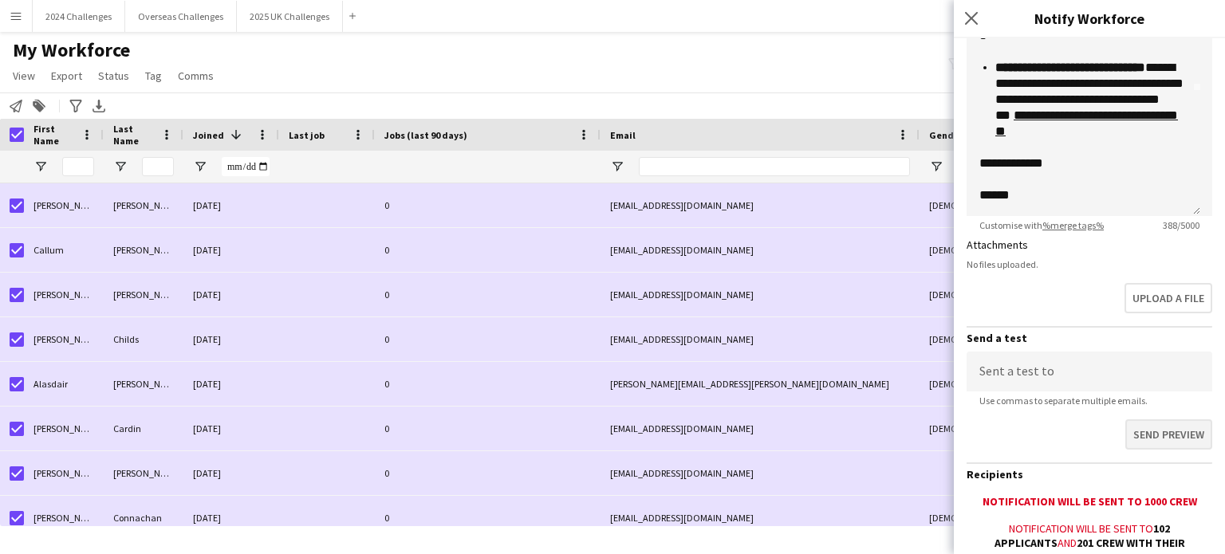
scroll to position [319, 0]
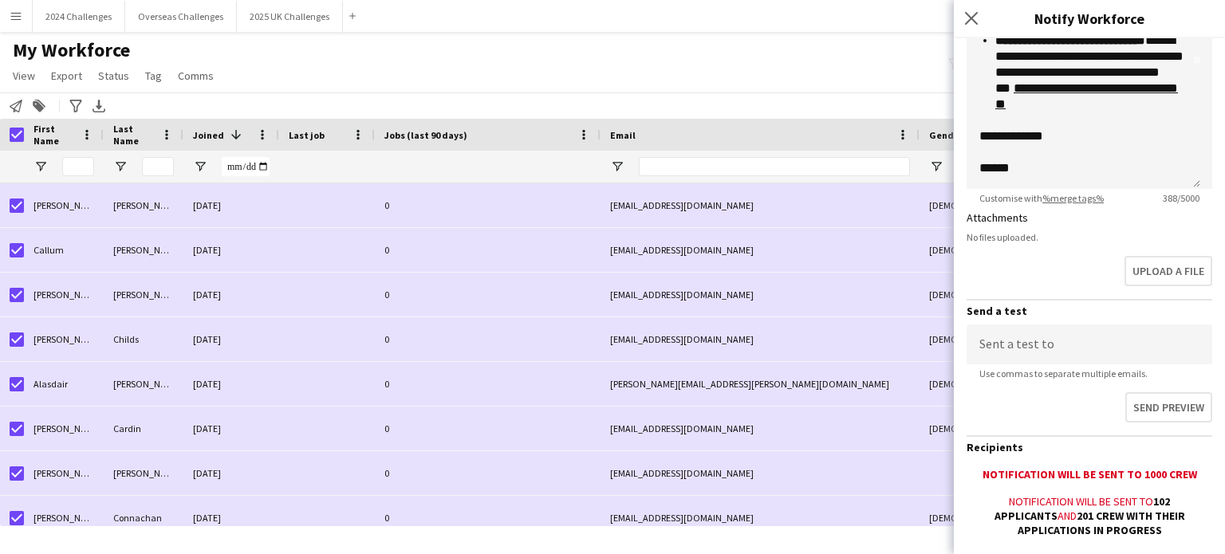
type input "**********"
click at [1095, 325] on input at bounding box center [1090, 345] width 246 height 40
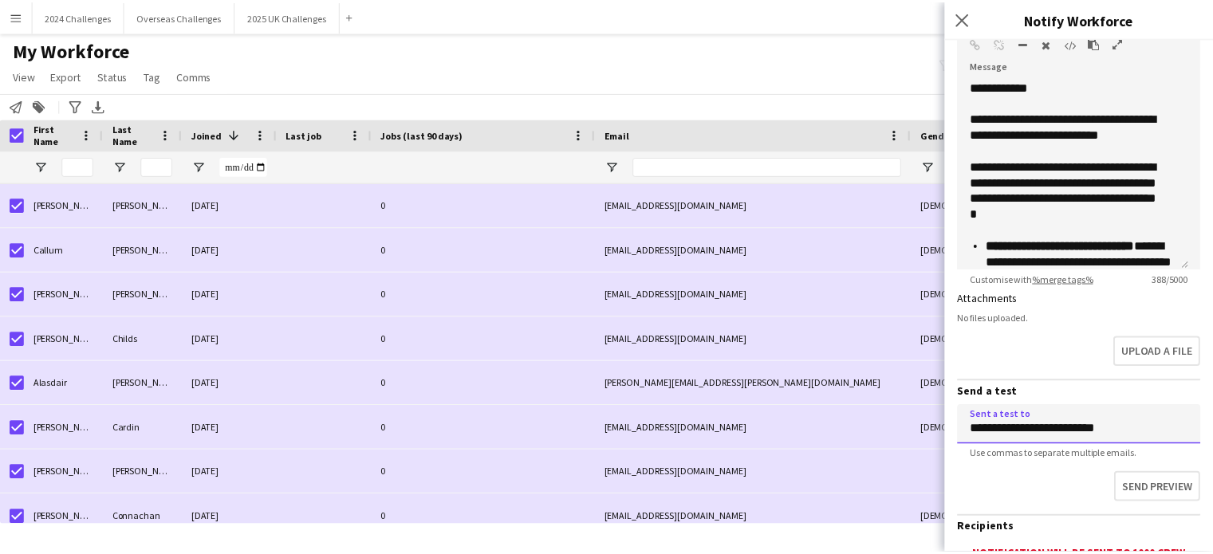
scroll to position [160, 0]
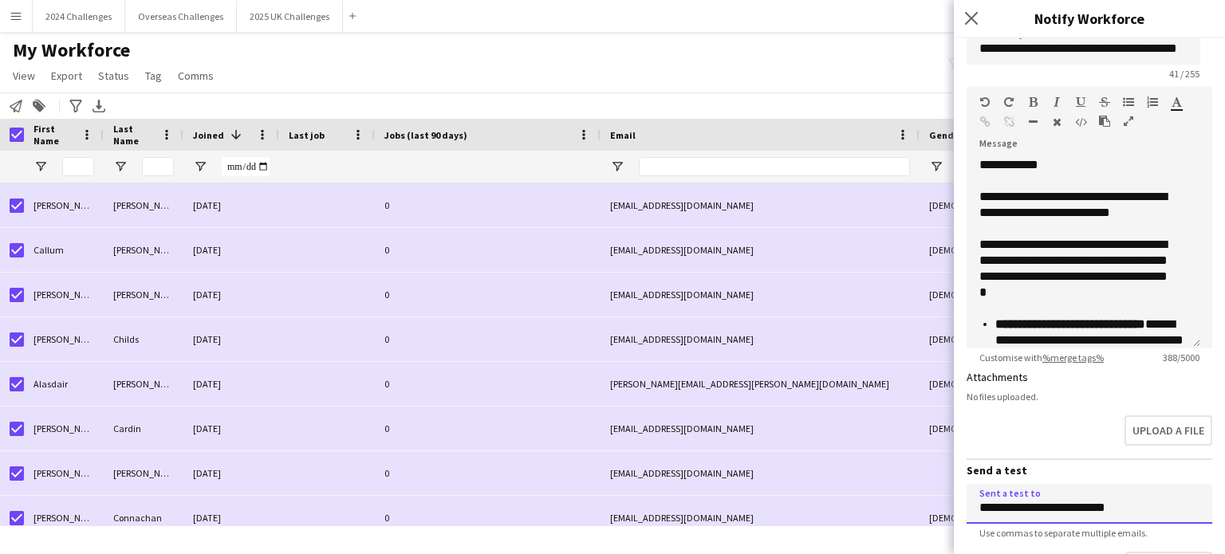
type input "**********"
click at [1128, 120] on icon "button" at bounding box center [1129, 121] width 10 height 11
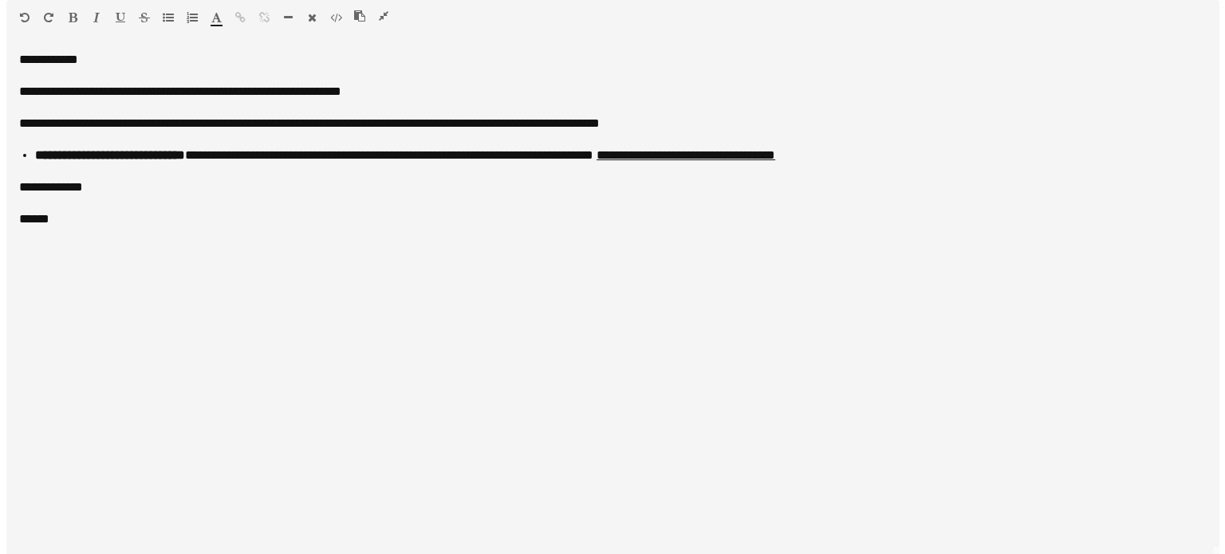
scroll to position [0, 0]
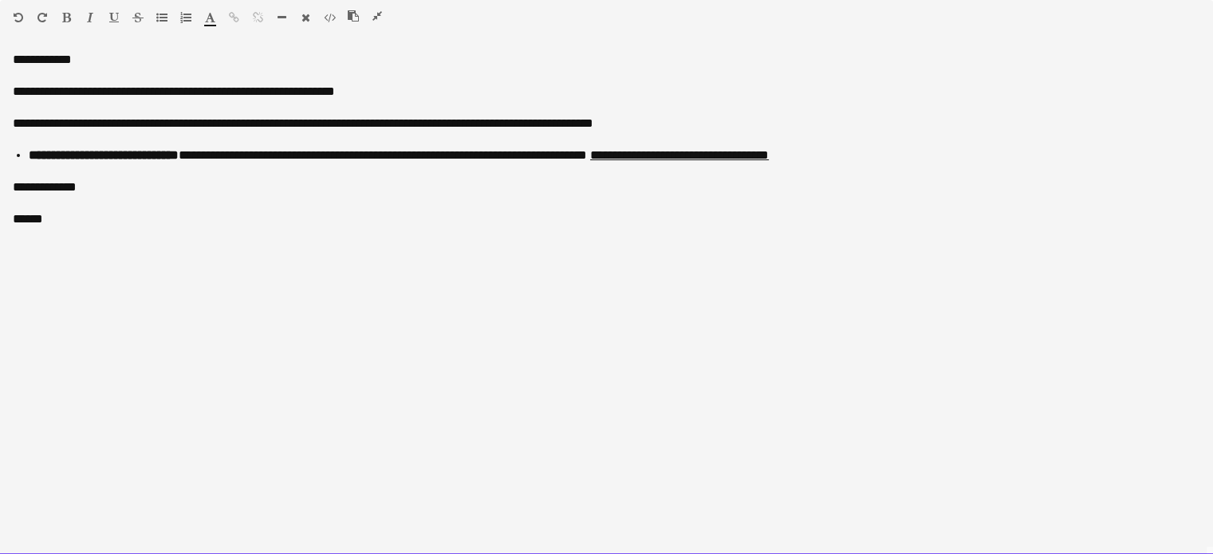
click at [901, 154] on li "**********" at bounding box center [615, 156] width 1172 height 16
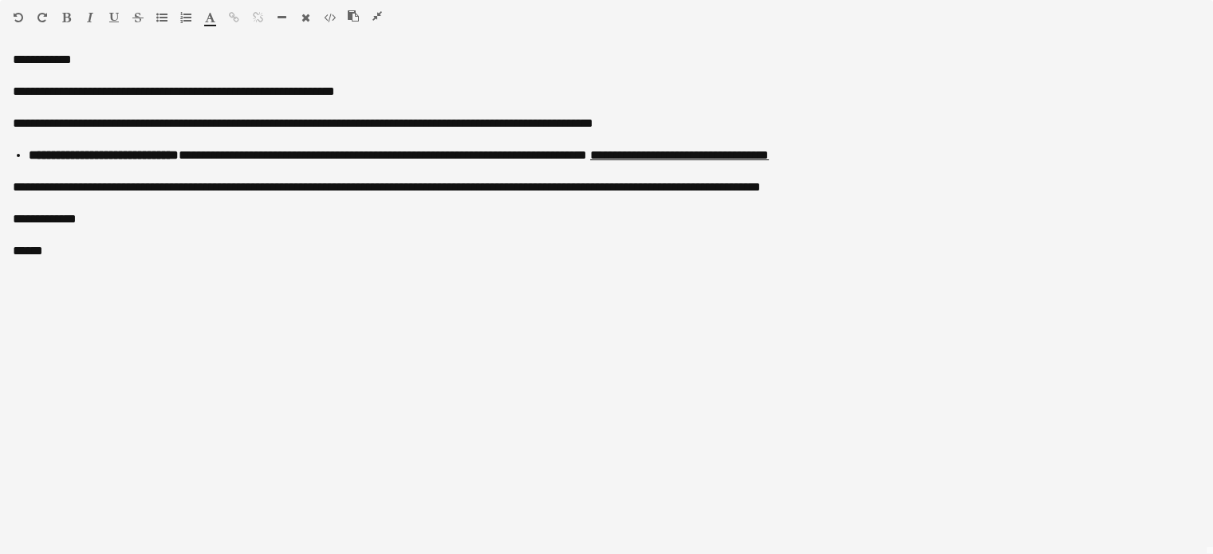
click at [377, 15] on icon "button" at bounding box center [378, 15] width 10 height 11
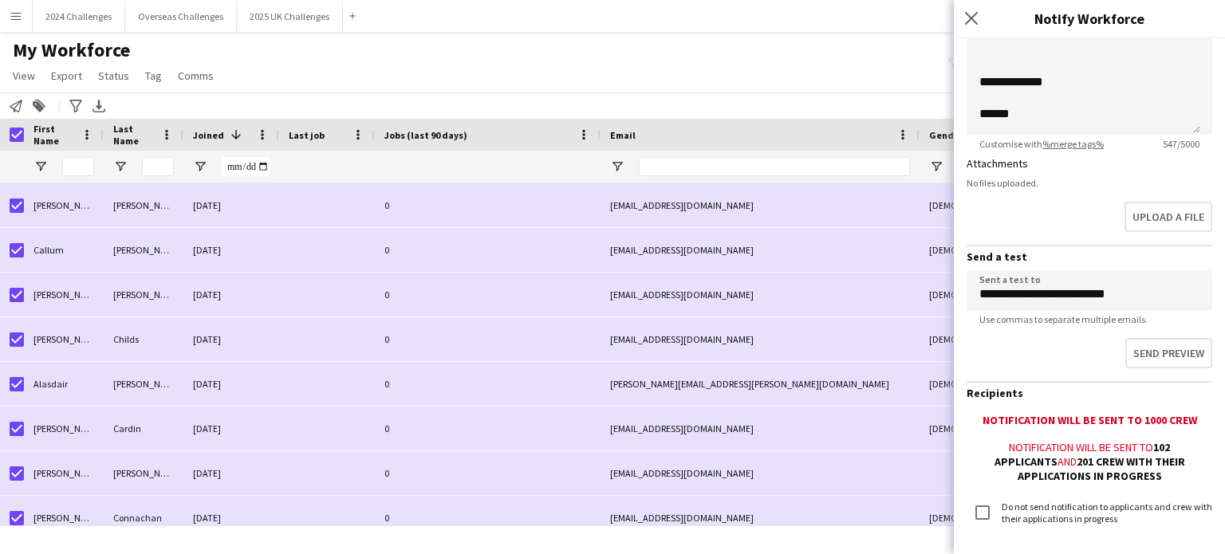
scroll to position [399, 0]
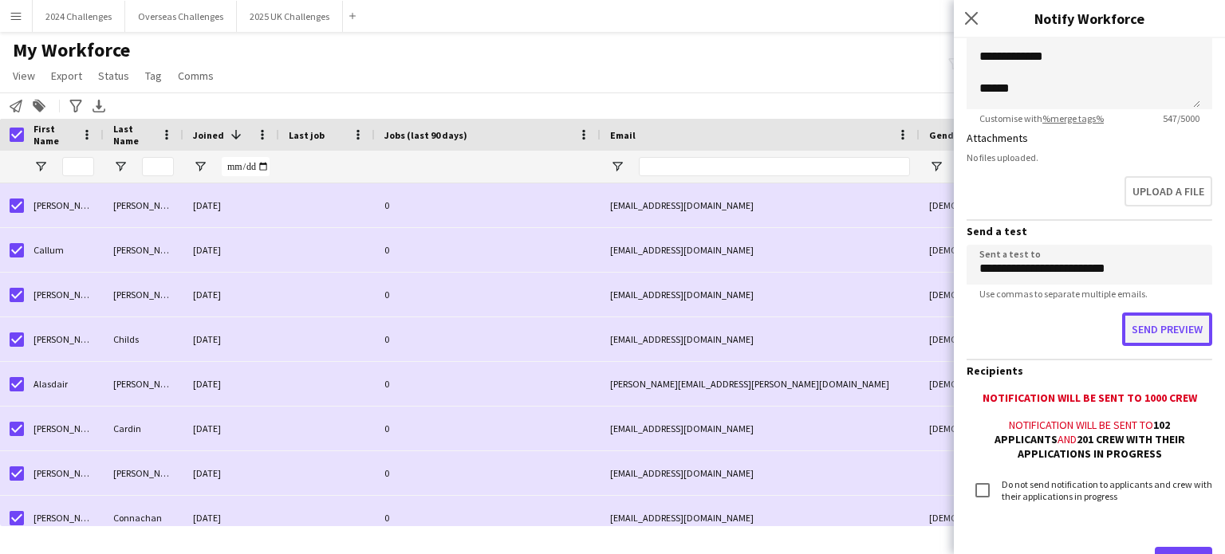
click at [1155, 324] on button "Send preview" at bounding box center [1167, 330] width 90 height 34
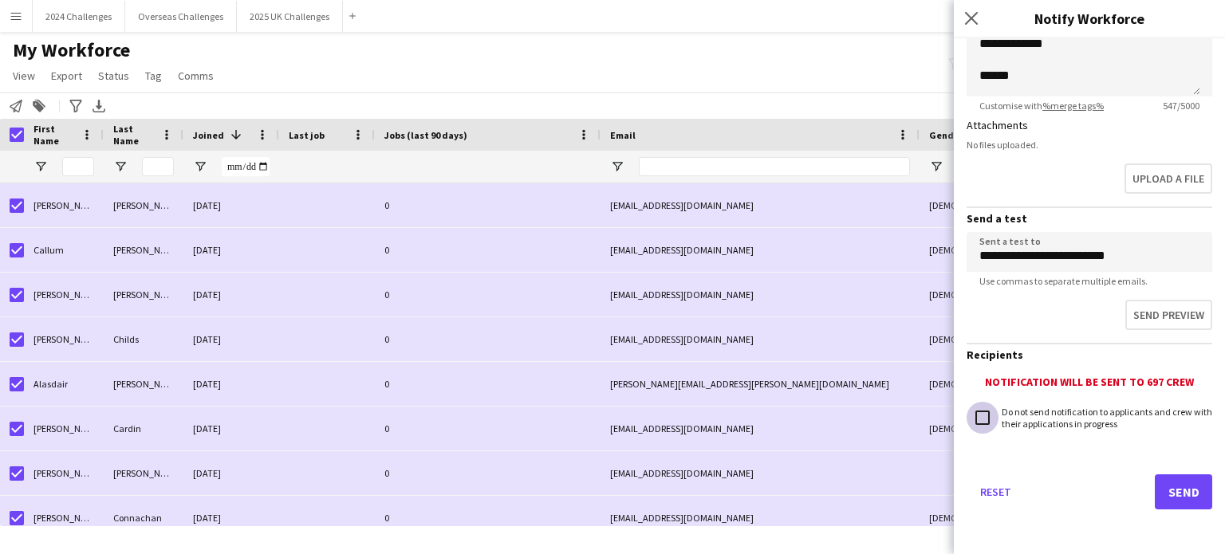
scroll to position [409, 0]
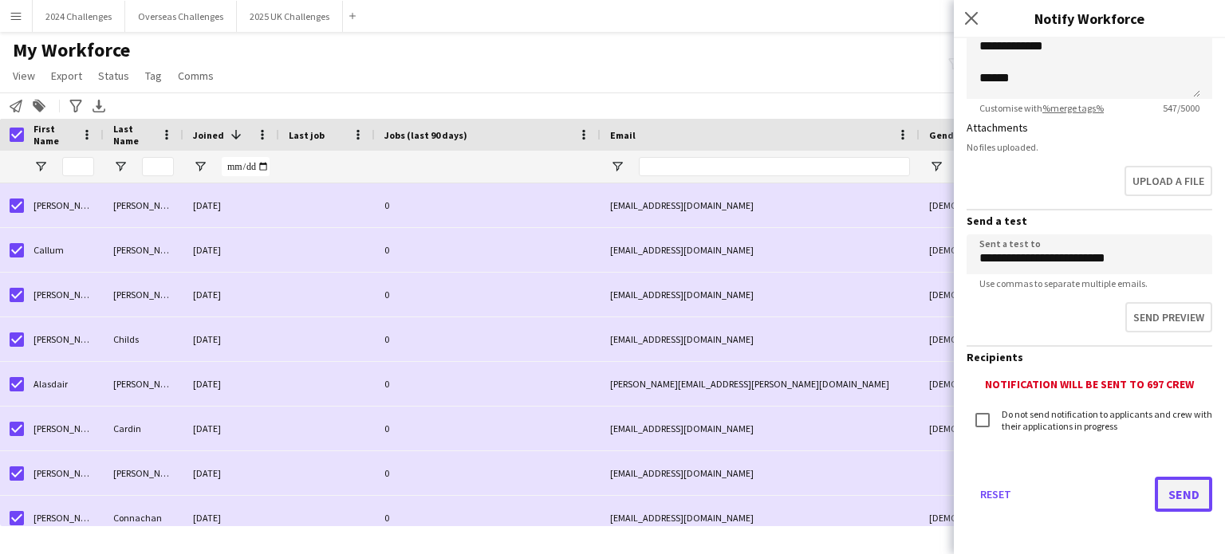
click at [1189, 497] on button "Send" at bounding box center [1183, 494] width 57 height 35
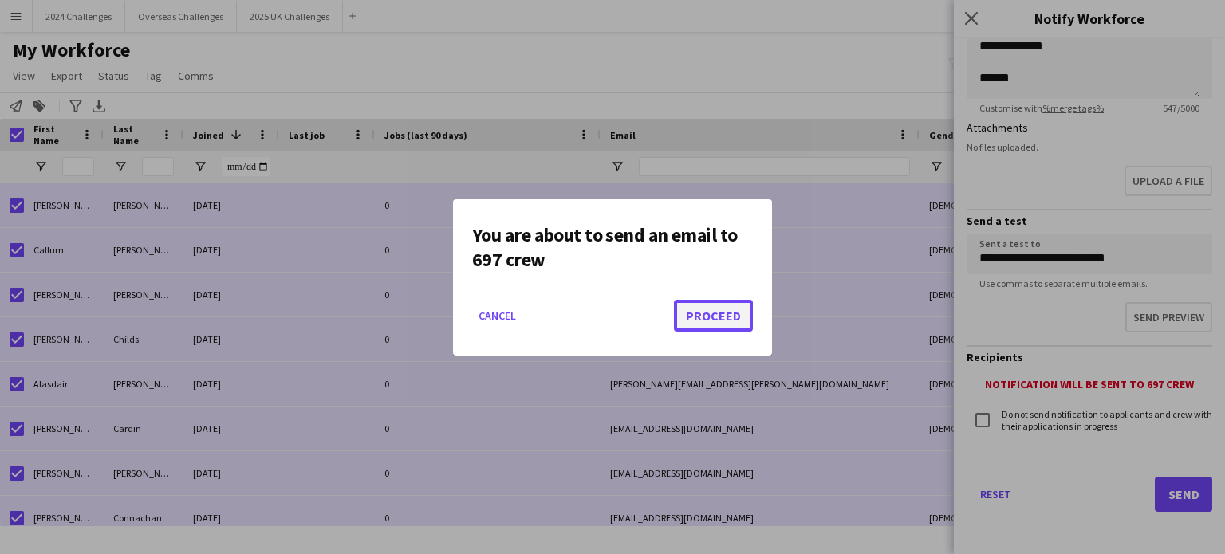
click at [721, 322] on button "Proceed" at bounding box center [713, 316] width 79 height 32
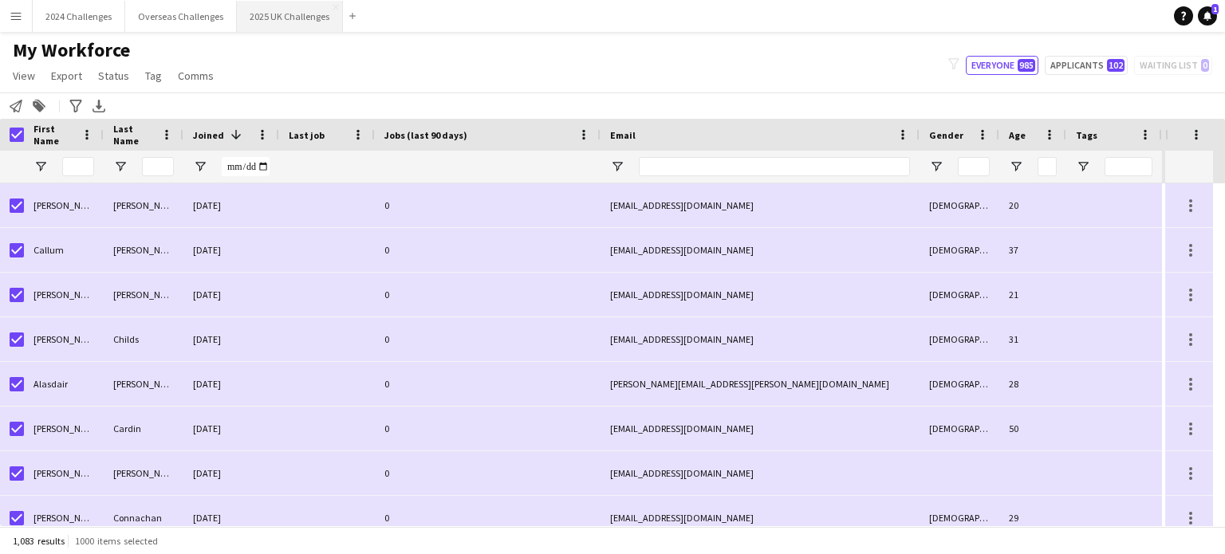
click at [249, 7] on button "2025 UK Challenges Close" at bounding box center [290, 16] width 106 height 31
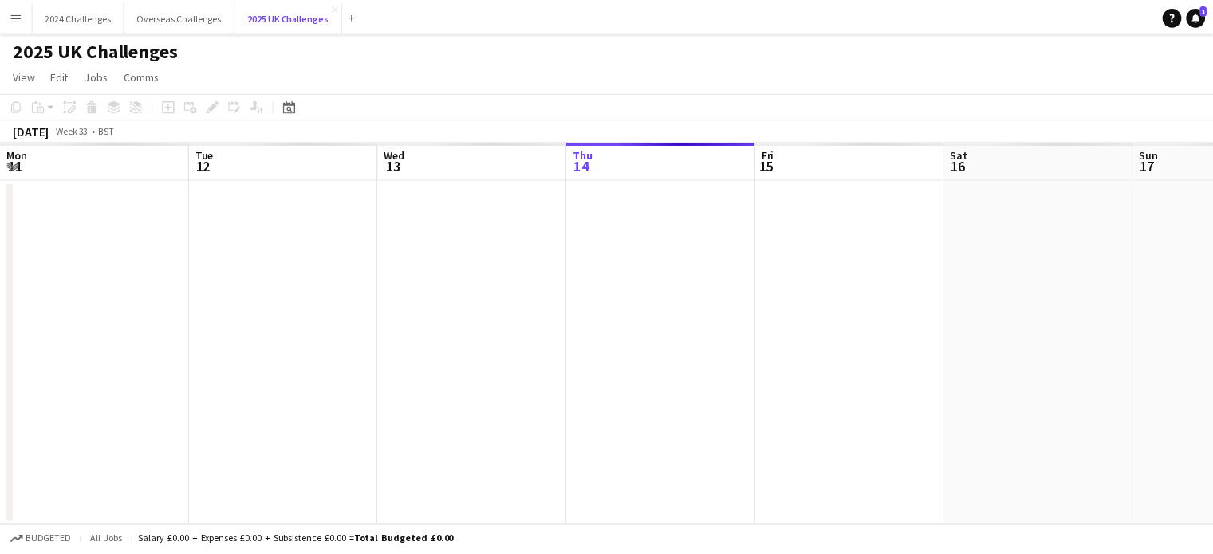
scroll to position [0, 381]
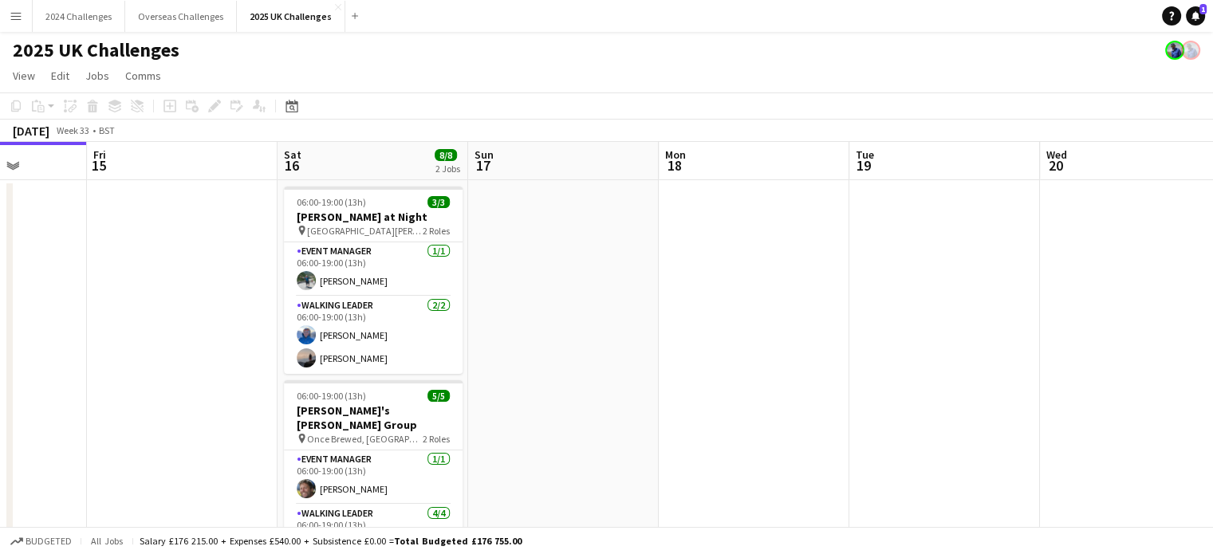
drag, startPoint x: 878, startPoint y: 286, endPoint x: 329, endPoint y: 285, distance: 548.9
click at [329, 285] on app-calendar-viewport "Mon 11 Tue 12 Wed 13 13/15 1 Job Thu 14 Fri 15 Sat 16 8/8 2 Jobs Sun 17 Mon 18 …" at bounding box center [606, 433] width 1213 height 582
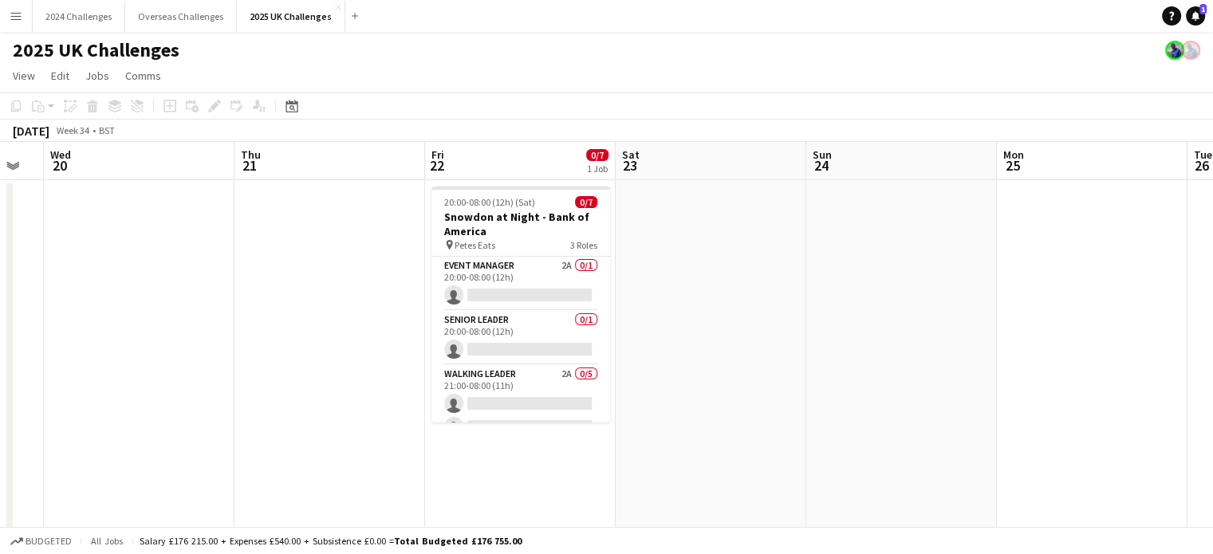
drag, startPoint x: 894, startPoint y: 274, endPoint x: 244, endPoint y: 284, distance: 650.3
click at [244, 284] on app-calendar-viewport "Sat 16 8/8 2 Jobs Sun 17 Mon 18 Tue 19 Wed 20 Thu 21 Fri 22 0/7 1 Job Sat 23 Su…" at bounding box center [606, 433] width 1213 height 582
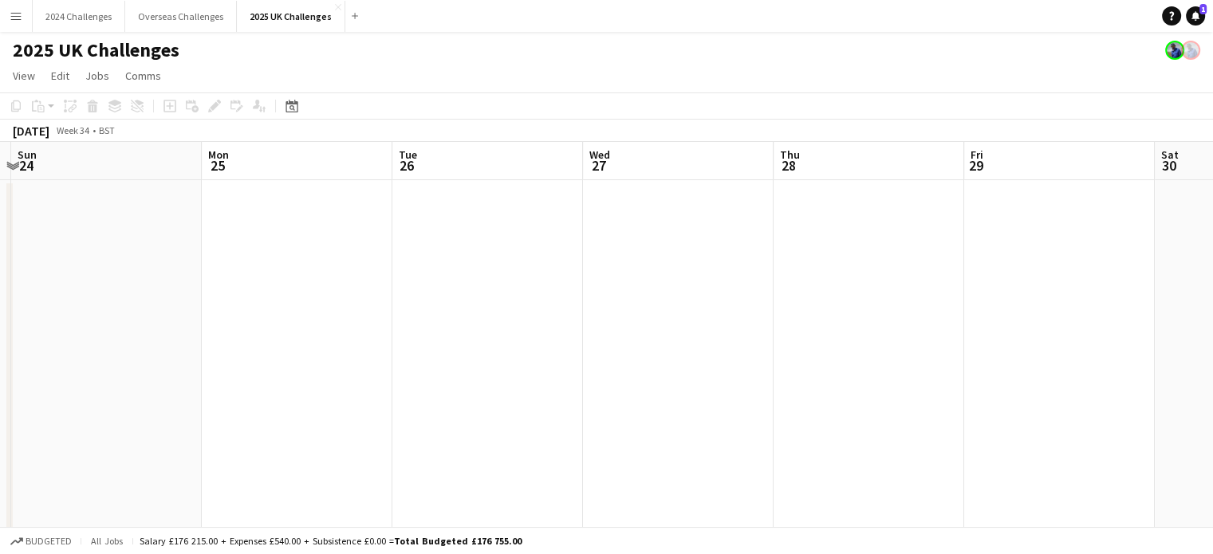
drag, startPoint x: 1067, startPoint y: 283, endPoint x: 314, endPoint y: 273, distance: 753.2
click at [314, 273] on app-calendar-viewport "Thu 21 Fri 22 0/7 1 Job Sat 23 Sun 24 Mon 25 Tue 26 Wed 27 Thu 28 Fri 29 Sat 30…" at bounding box center [606, 433] width 1213 height 582
drag, startPoint x: 654, startPoint y: 299, endPoint x: 255, endPoint y: 282, distance: 399.2
click at [255, 282] on app-calendar-viewport "Sat 23 Sun 24 Mon 25 Tue 26 Wed 27 Thu 28 Fri 29 Sat 30 Sun 31 Mon 1 Tue 2 Wed 3" at bounding box center [606, 433] width 1213 height 582
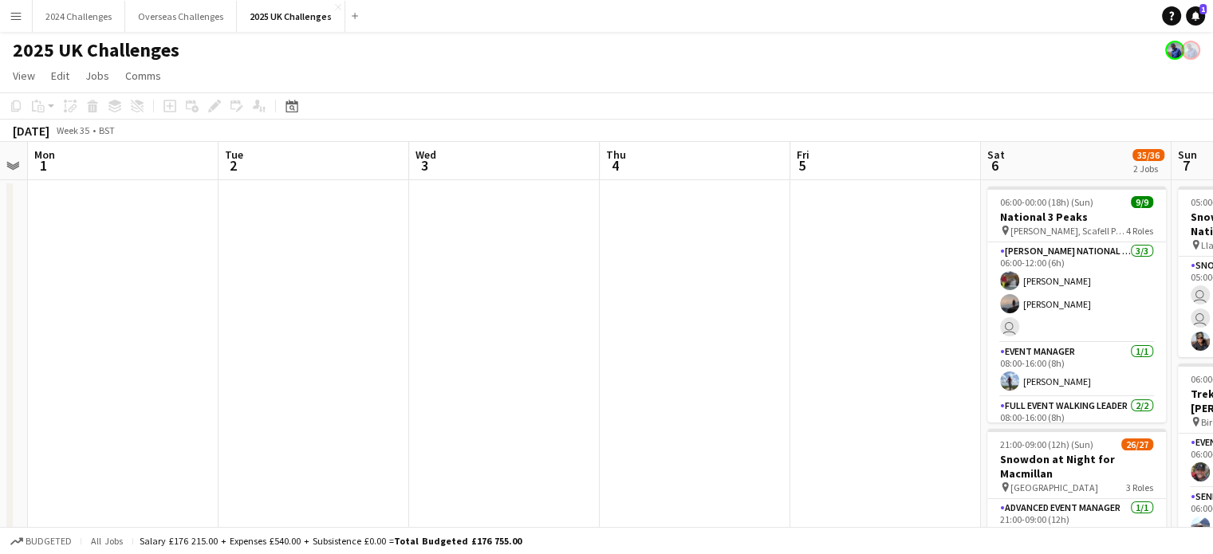
drag, startPoint x: 916, startPoint y: 287, endPoint x: 206, endPoint y: 258, distance: 710.6
click at [206, 258] on app-calendar-viewport "Fri 29 Sat 30 Sun 31 Mon 1 Tue 2 Wed 3 Thu 4 Fri 5 Sat 6 35/36 2 Jobs Sun 7 22/…" at bounding box center [606, 456] width 1213 height 629
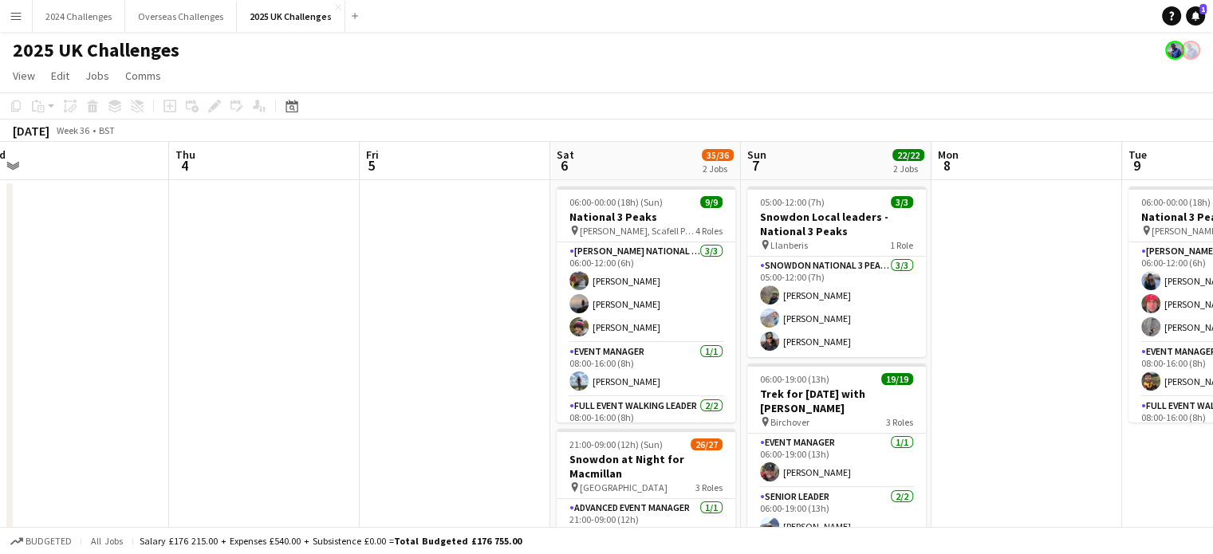
scroll to position [0, 658]
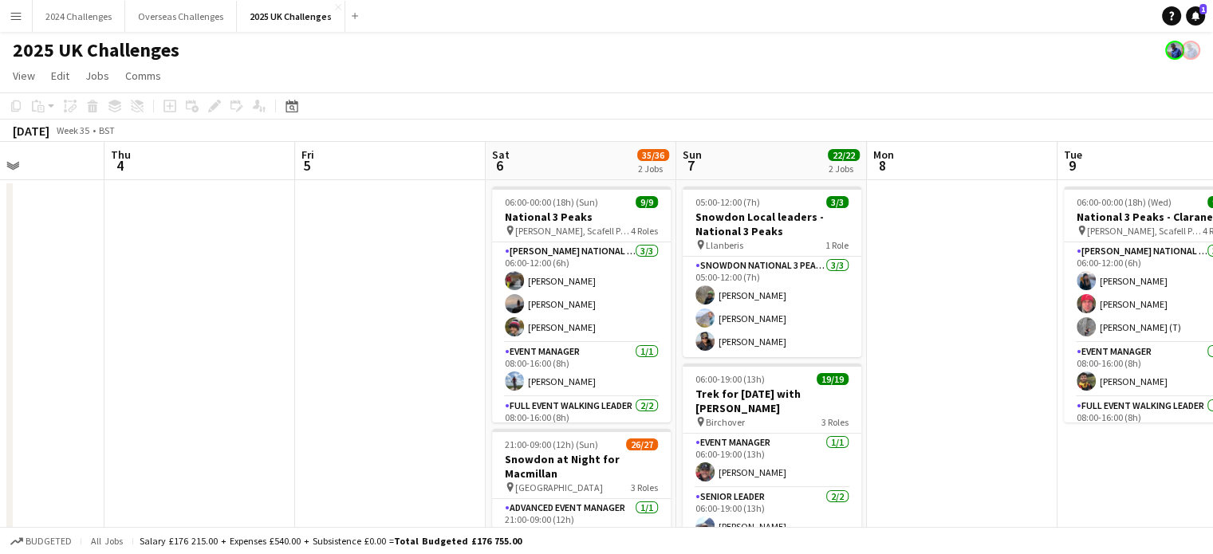
drag, startPoint x: 780, startPoint y: 258, endPoint x: 323, endPoint y: 231, distance: 457.9
click at [323, 231] on app-calendar-viewport "Sun 31 Mon 1 Tue 2 Wed 3 Thu 4 Fri 5 Sat 6 35/36 2 Jobs Sun 7 22/22 2 Jobs Mon …" at bounding box center [606, 456] width 1213 height 629
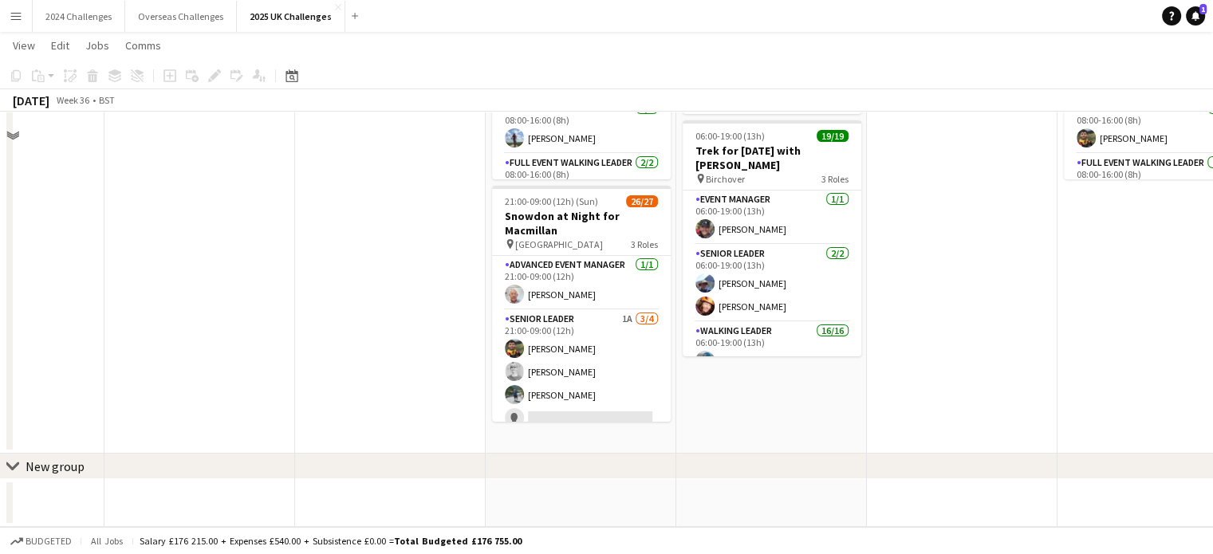
scroll to position [0, 0]
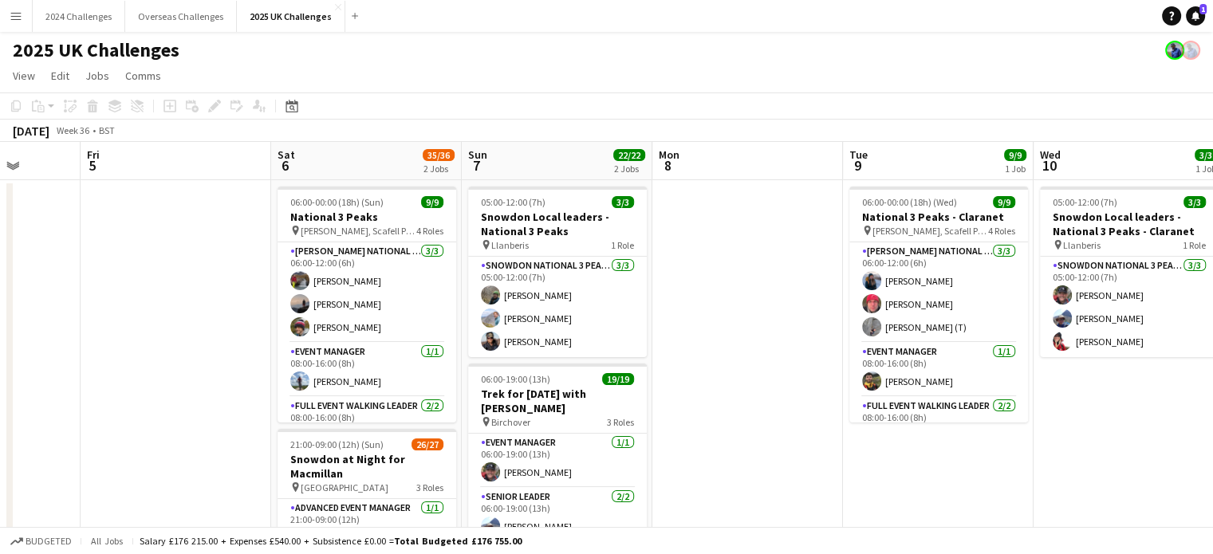
drag, startPoint x: 973, startPoint y: 385, endPoint x: 380, endPoint y: 377, distance: 592.8
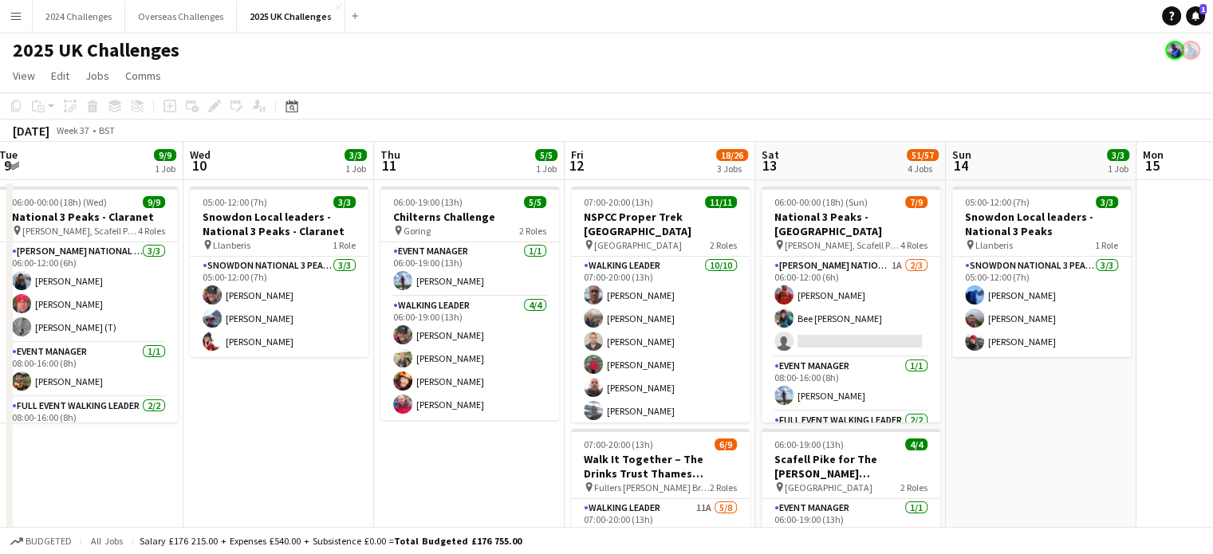
scroll to position [0, 615]
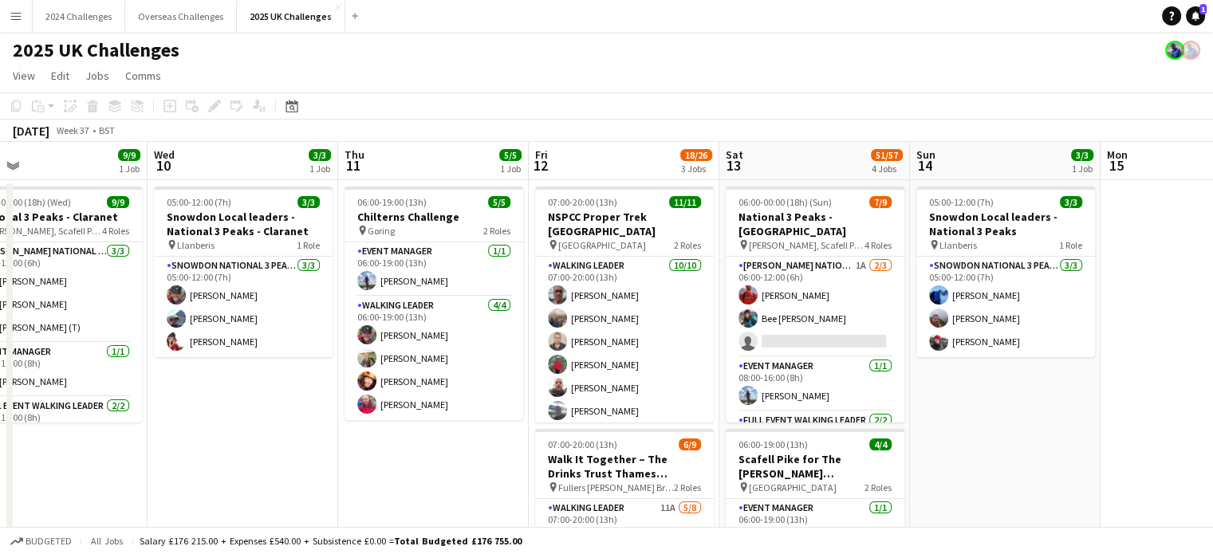
drag, startPoint x: 933, startPoint y: 467, endPoint x: 460, endPoint y: 435, distance: 475.0
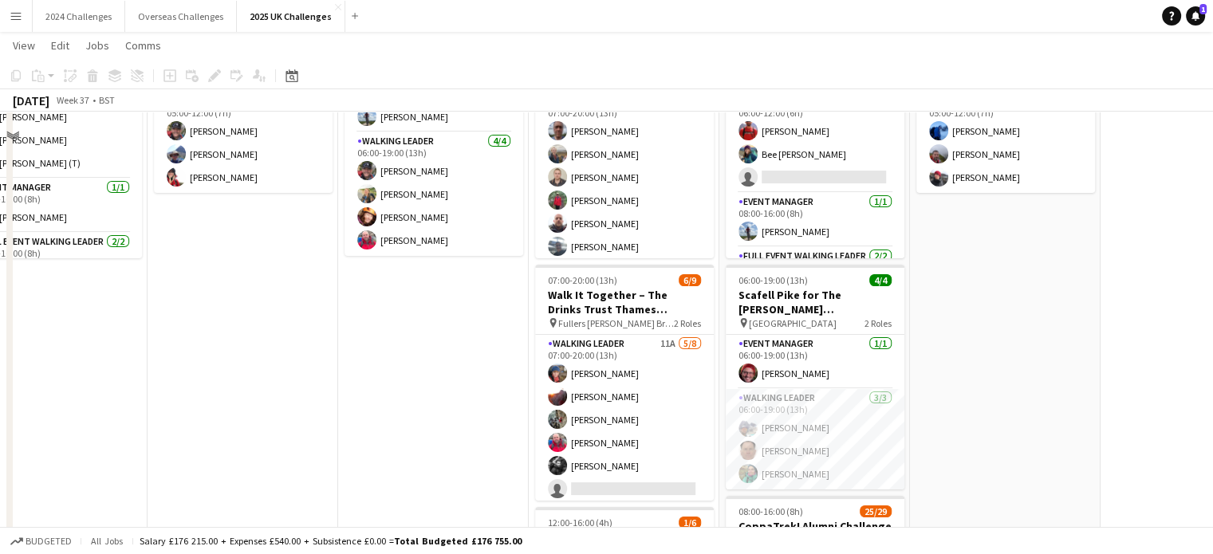
scroll to position [239, 0]
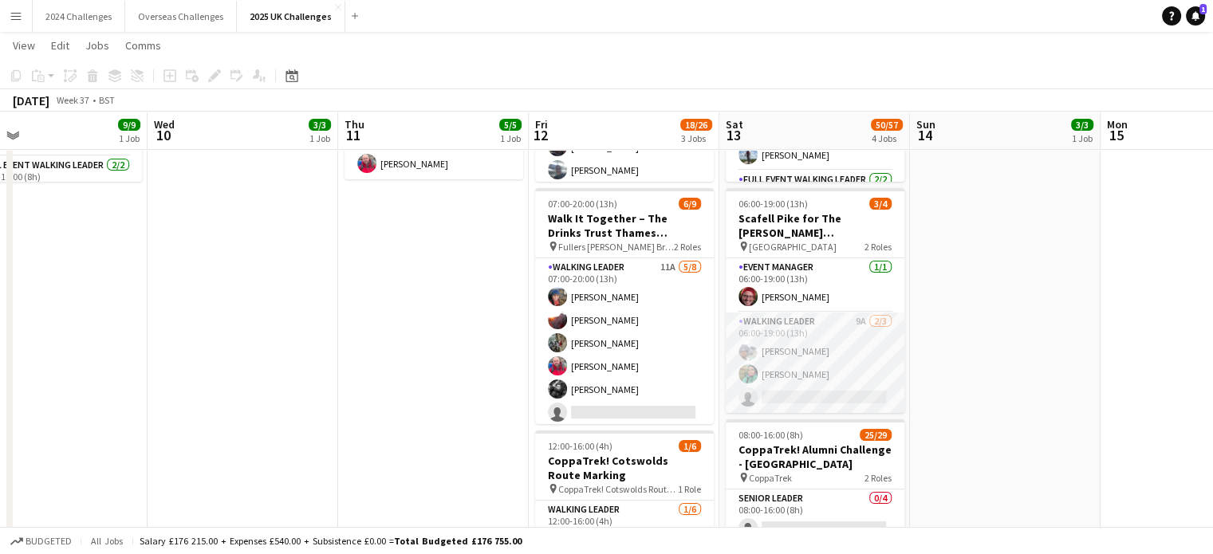
click at [785, 323] on app-card-role "Walking Leader 9A 2/3 06:00-19:00 (13h) Greg Sykes Laura Bailey single-neutral-…" at bounding box center [815, 363] width 179 height 101
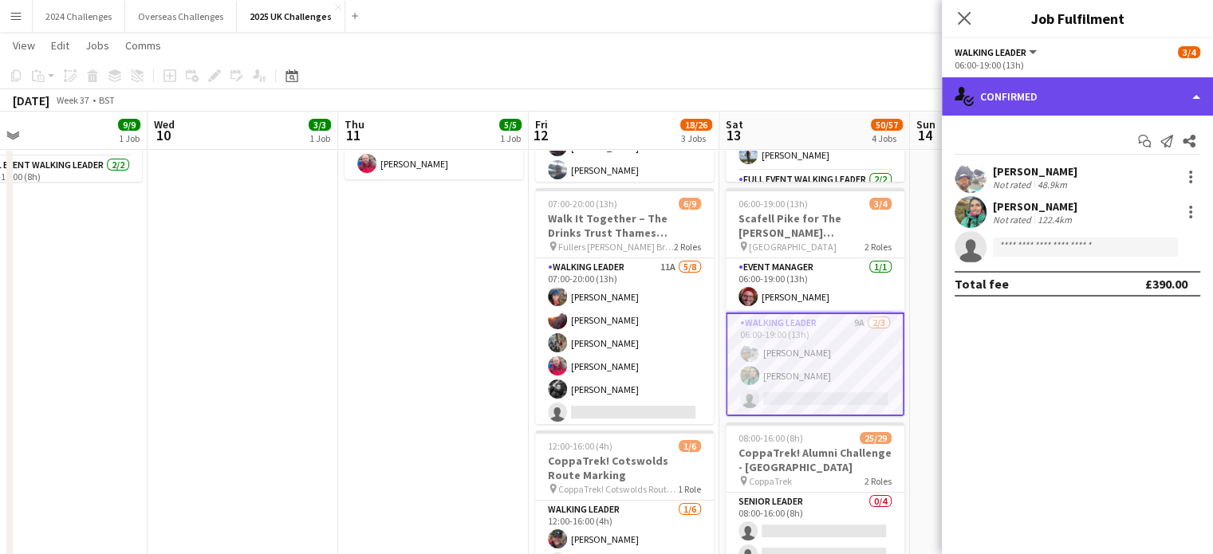
click at [1095, 93] on div "single-neutral-actions-check-2 Confirmed" at bounding box center [1077, 96] width 271 height 38
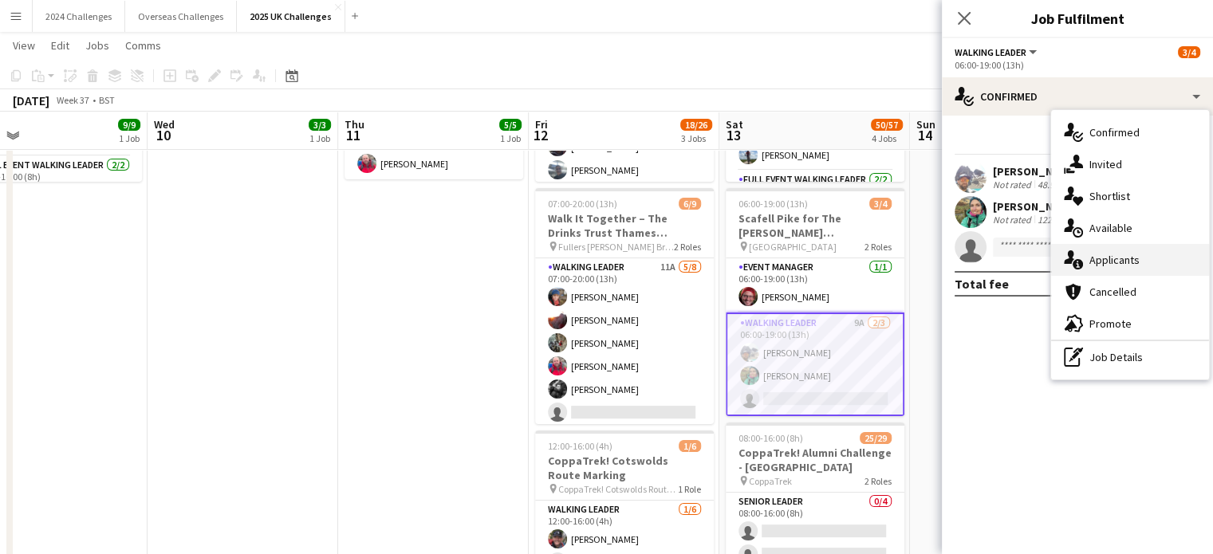
click at [1130, 258] on div "single-neutral-actions-information Applicants" at bounding box center [1130, 260] width 158 height 32
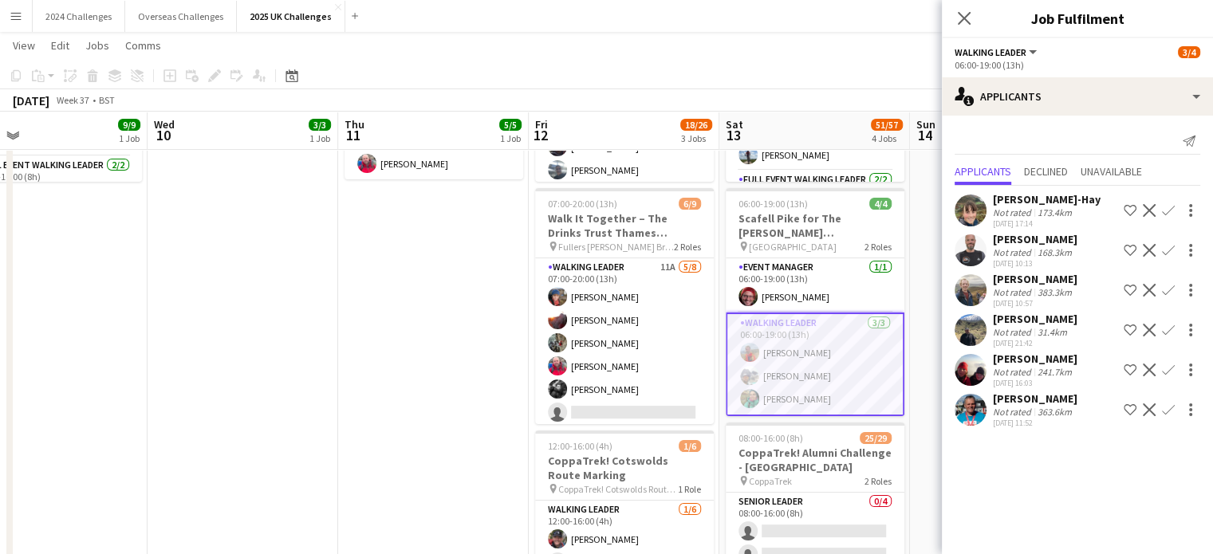
click at [868, 37] on app-page-menu "View Day view expanded Day view collapsed Month view Date picker Jump to today …" at bounding box center [606, 47] width 1213 height 30
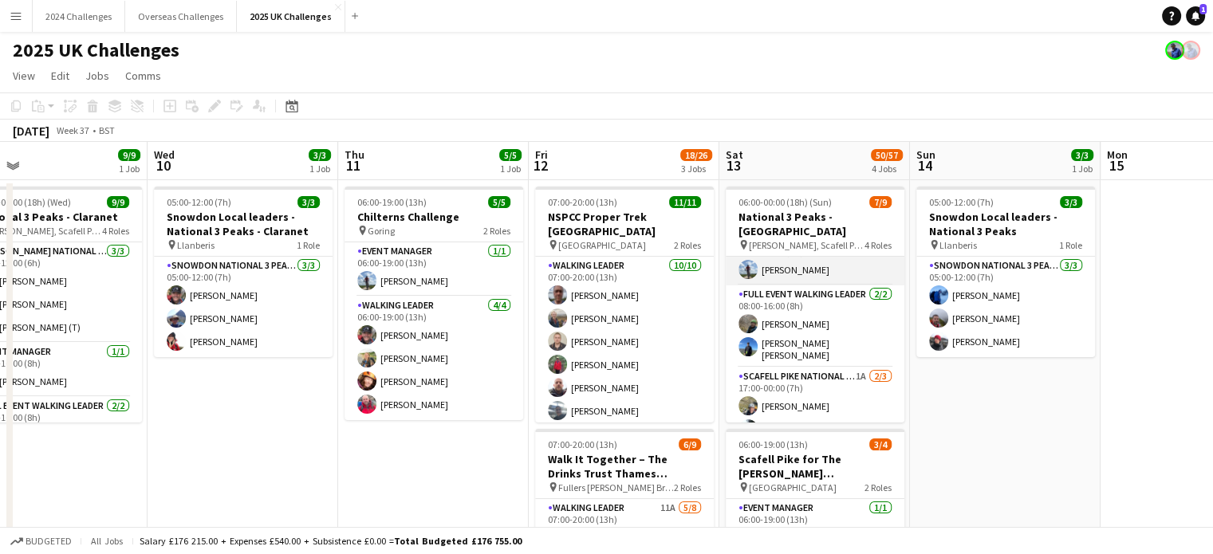
scroll to position [152, 0]
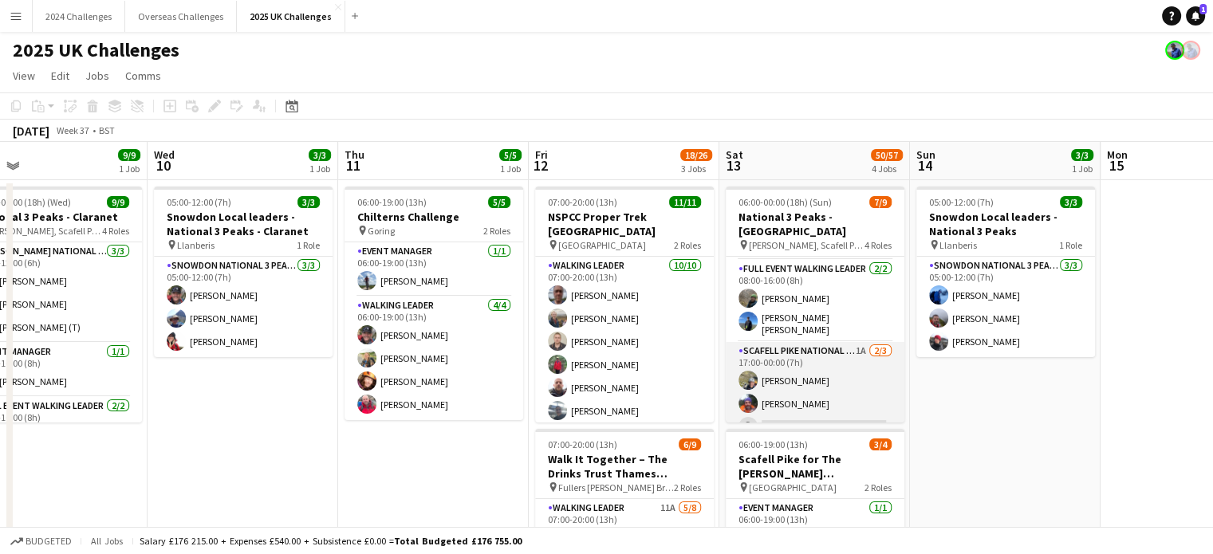
click at [791, 344] on app-card-role "Scafell Pike National 3 Peaks Walking Leader 1A 2/3 17:00-00:00 (7h) Craig Barn…" at bounding box center [815, 392] width 179 height 101
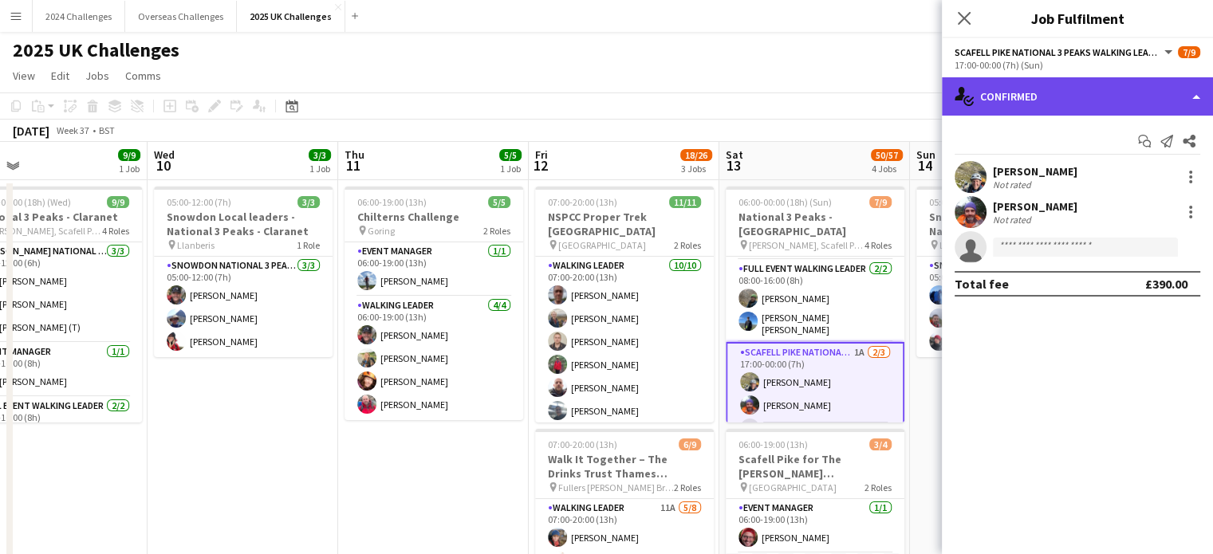
click at [1037, 90] on div "single-neutral-actions-check-2 Confirmed" at bounding box center [1077, 96] width 271 height 38
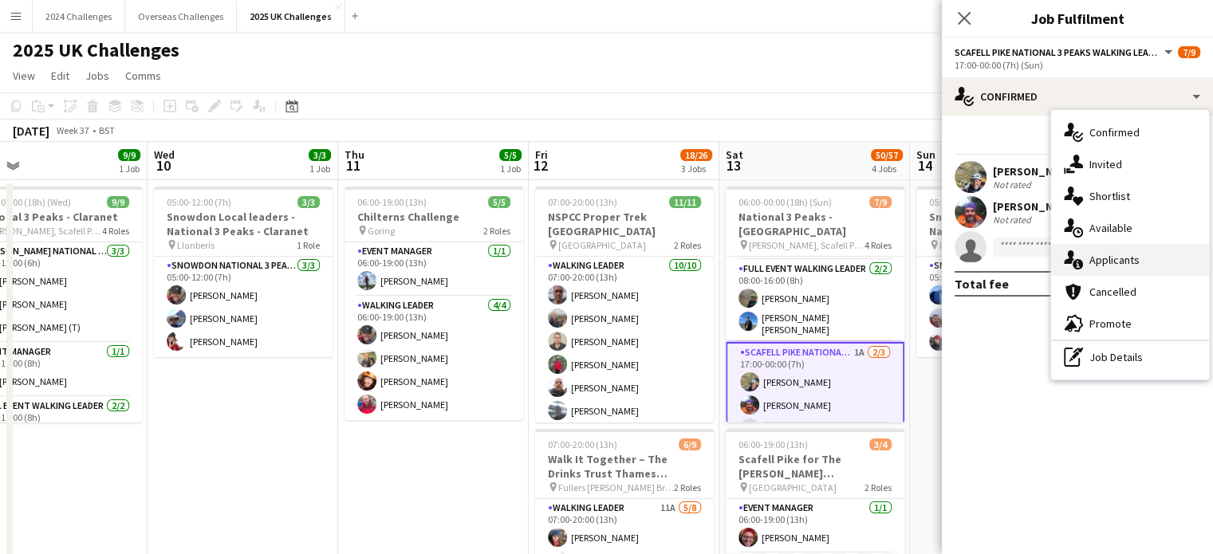
click at [1142, 258] on div "single-neutral-actions-information Applicants" at bounding box center [1130, 260] width 158 height 32
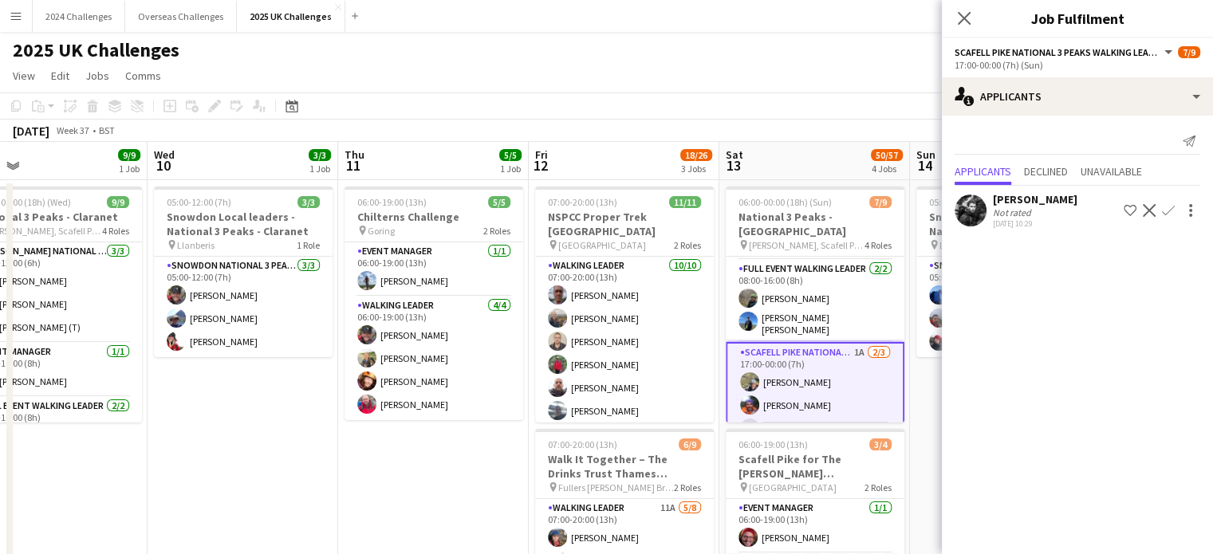
click at [839, 75] on app-page-menu "View Day view expanded Day view collapsed Month view Date picker Jump to today …" at bounding box center [606, 77] width 1213 height 30
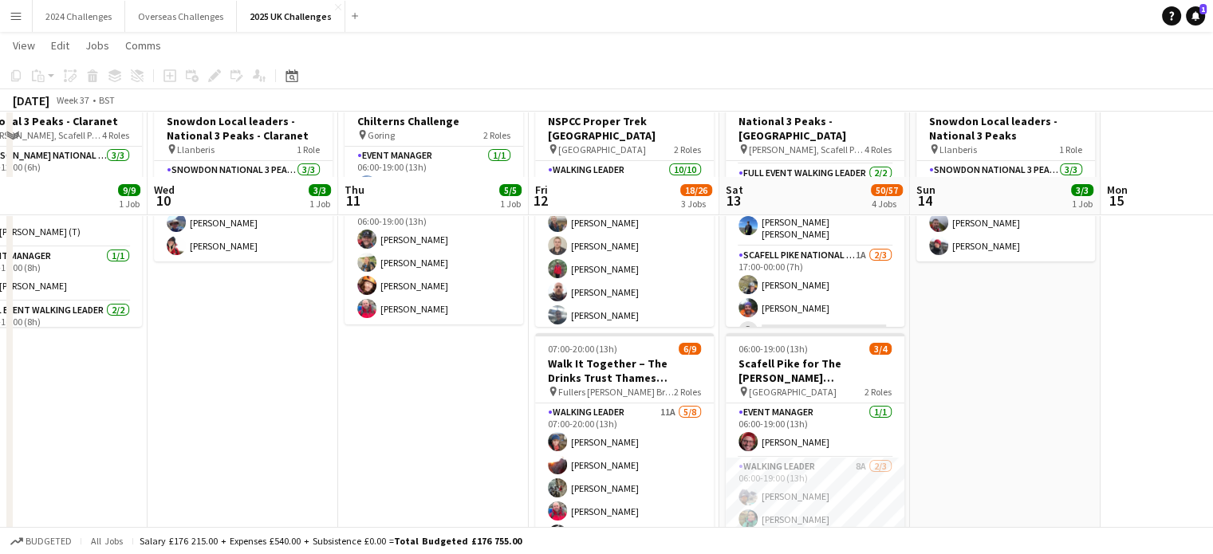
scroll to position [0, 0]
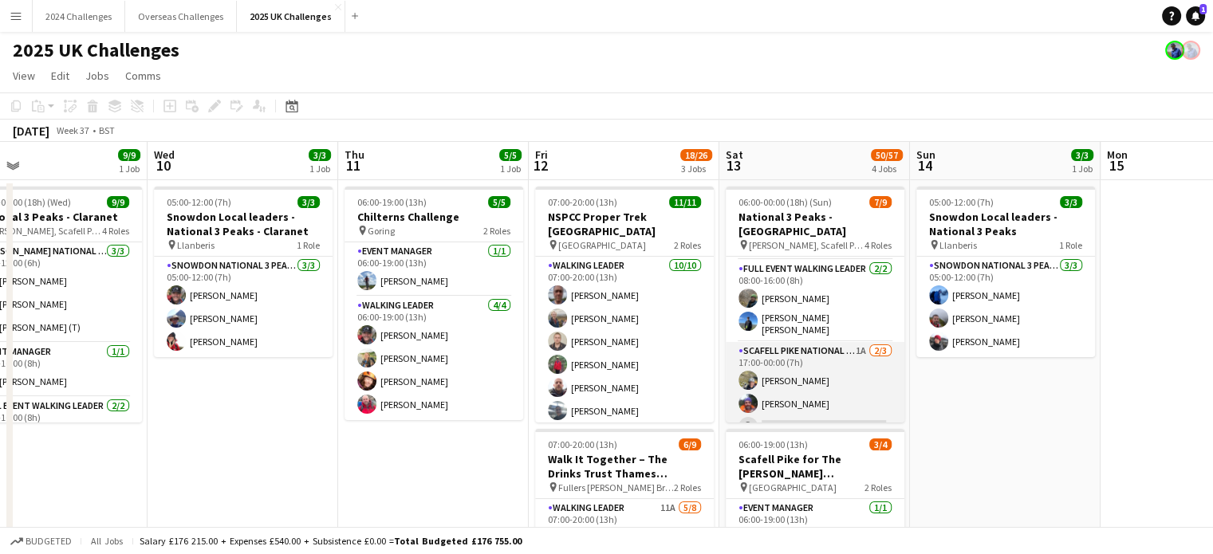
click at [815, 342] on app-card-role "Scafell Pike National 3 Peaks Walking Leader 1A 2/3 17:00-00:00 (7h) Craig Barn…" at bounding box center [815, 392] width 179 height 101
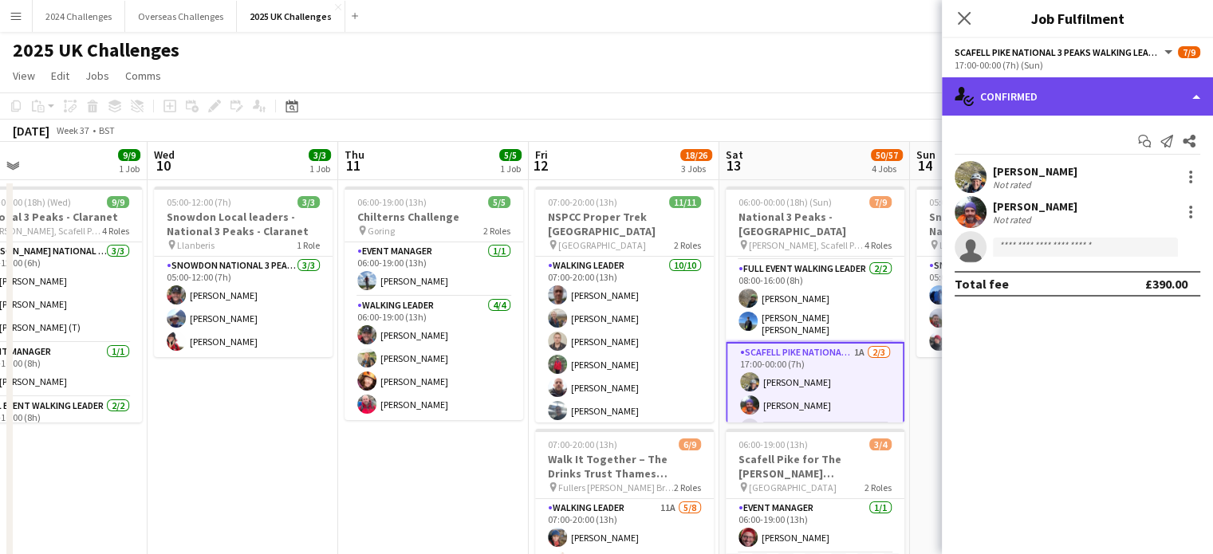
click at [1040, 92] on div "single-neutral-actions-check-2 Confirmed" at bounding box center [1077, 96] width 271 height 38
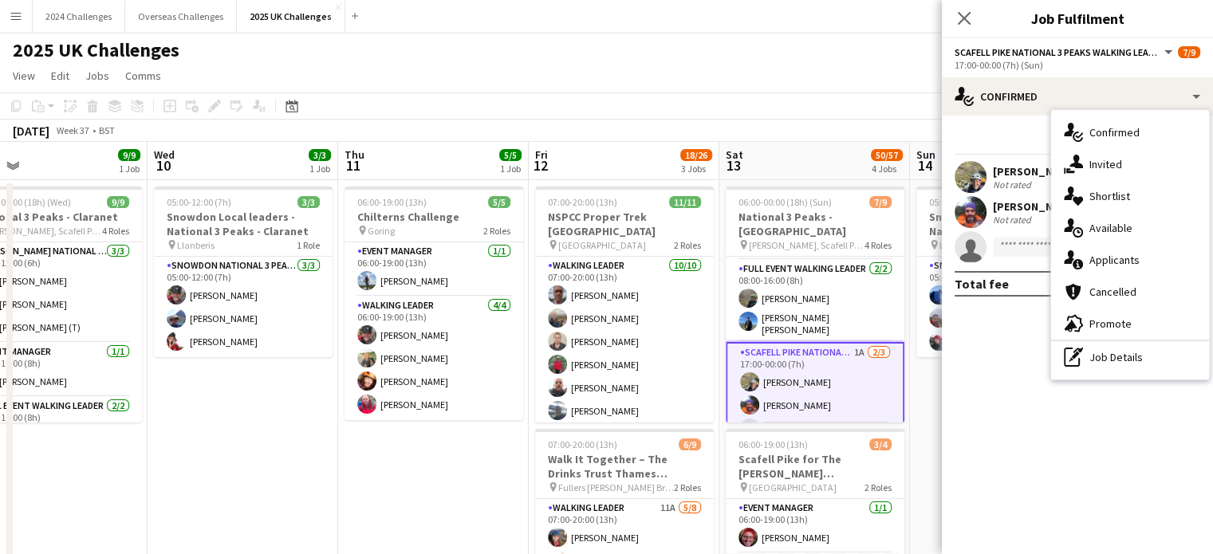
click at [1124, 296] on div "cancellation Cancelled" at bounding box center [1130, 292] width 158 height 32
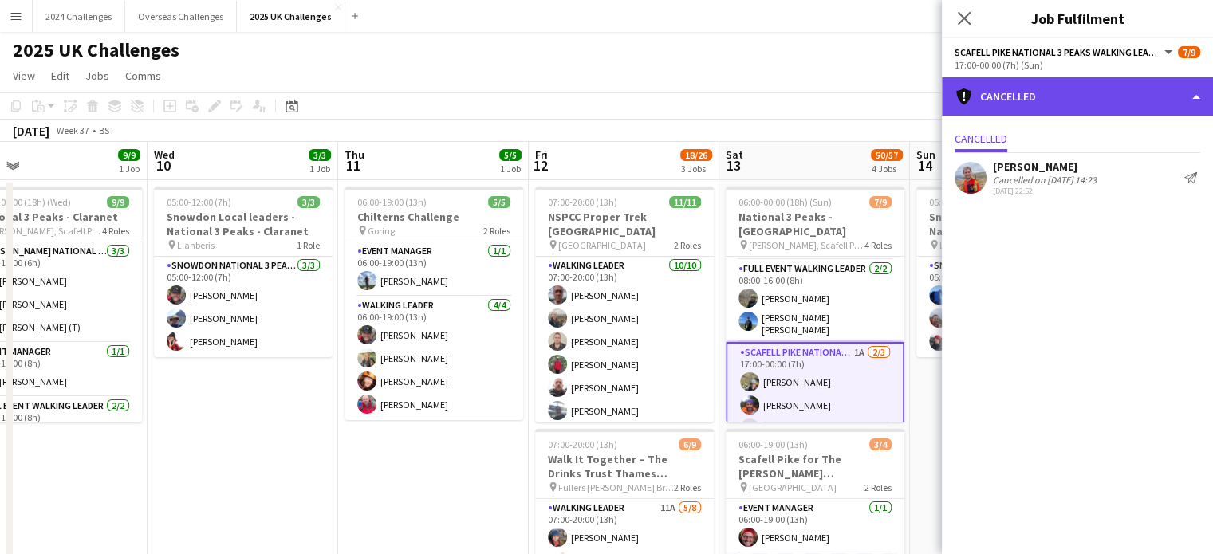
click at [1095, 98] on div "cancellation Cancelled" at bounding box center [1077, 96] width 271 height 38
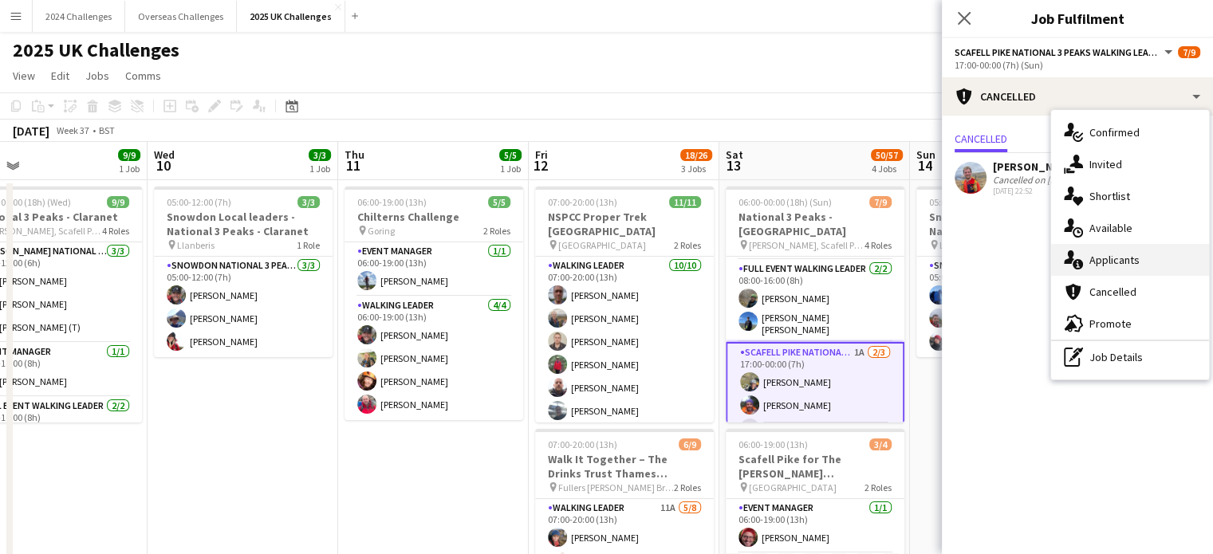
click at [1132, 256] on div "single-neutral-actions-information Applicants" at bounding box center [1130, 260] width 158 height 32
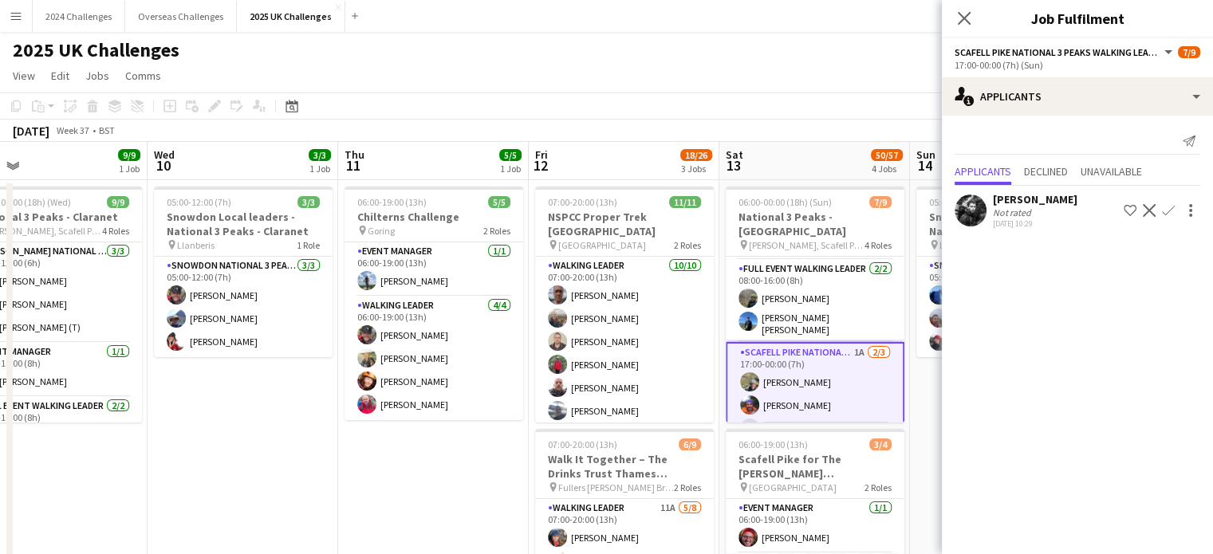
click at [1165, 210] on app-icon "Confirm" at bounding box center [1168, 210] width 13 height 13
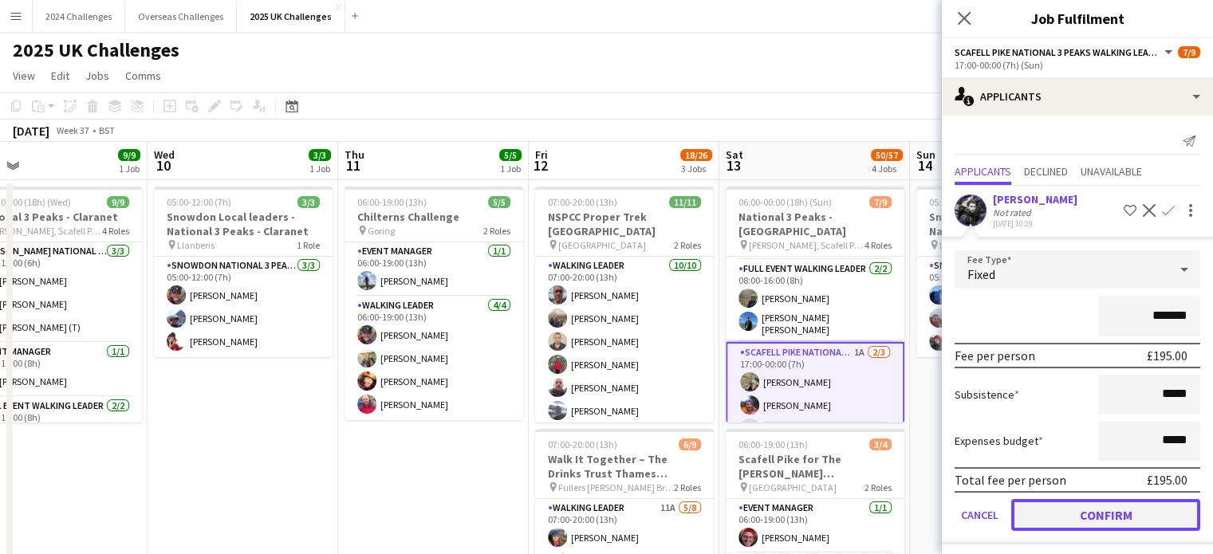
click at [1103, 520] on button "Confirm" at bounding box center [1106, 515] width 189 height 32
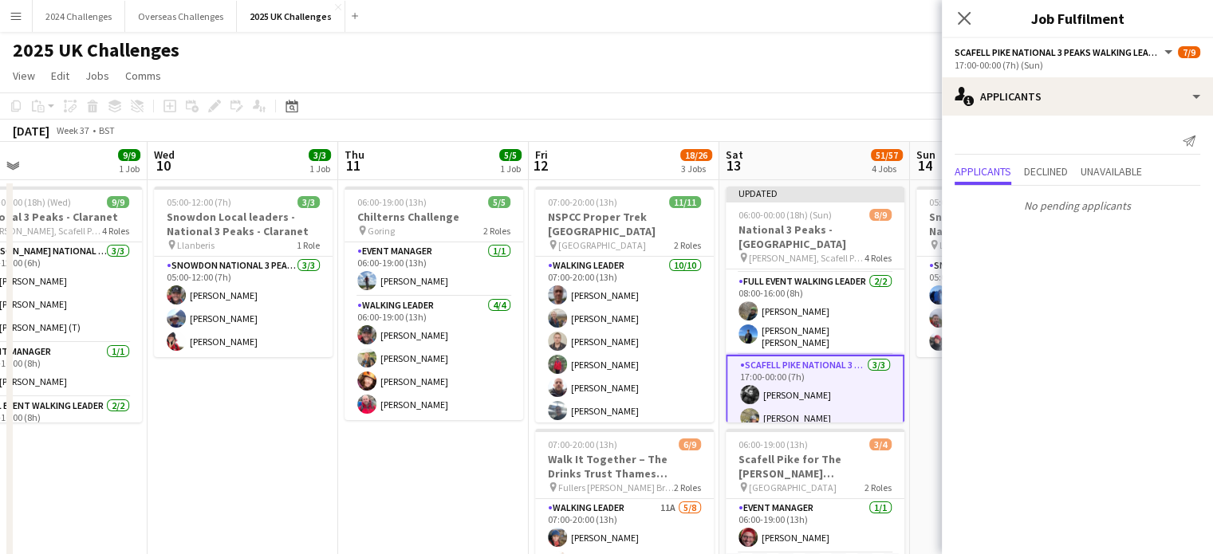
click at [849, 85] on app-page-menu "View Day view expanded Day view collapsed Month view Date picker Jump to today …" at bounding box center [606, 77] width 1213 height 30
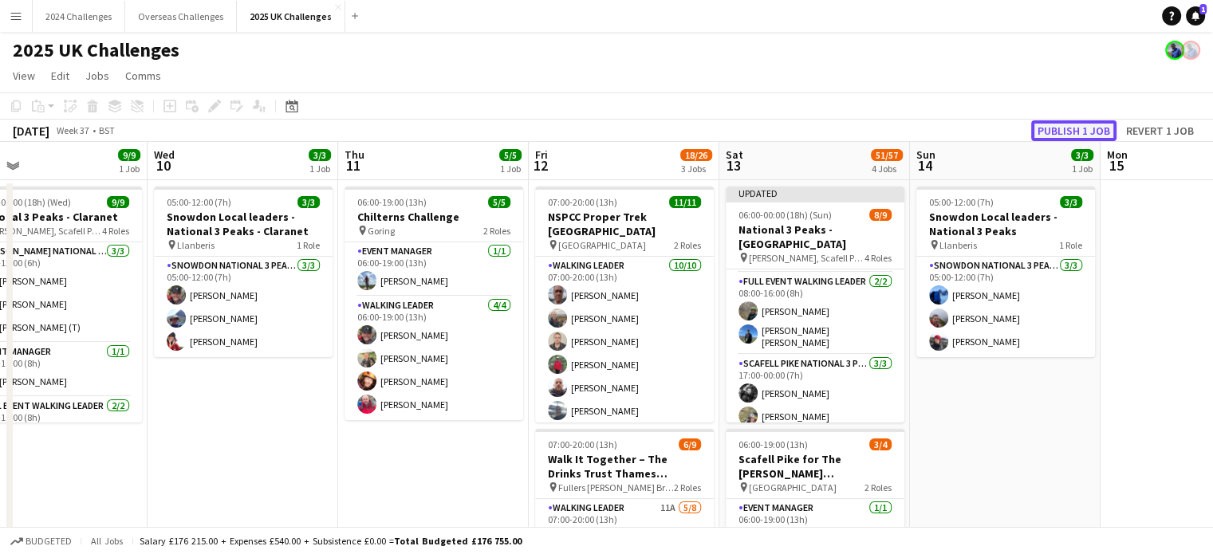
click at [1062, 130] on button "Publish 1 job" at bounding box center [1074, 130] width 85 height 21
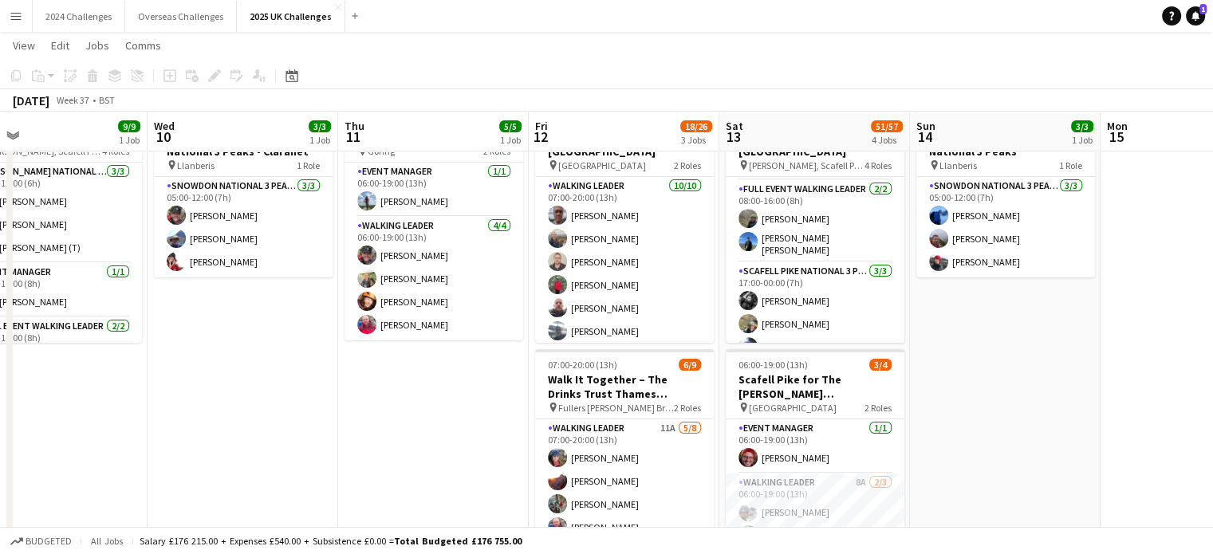
scroll to position [158, 0]
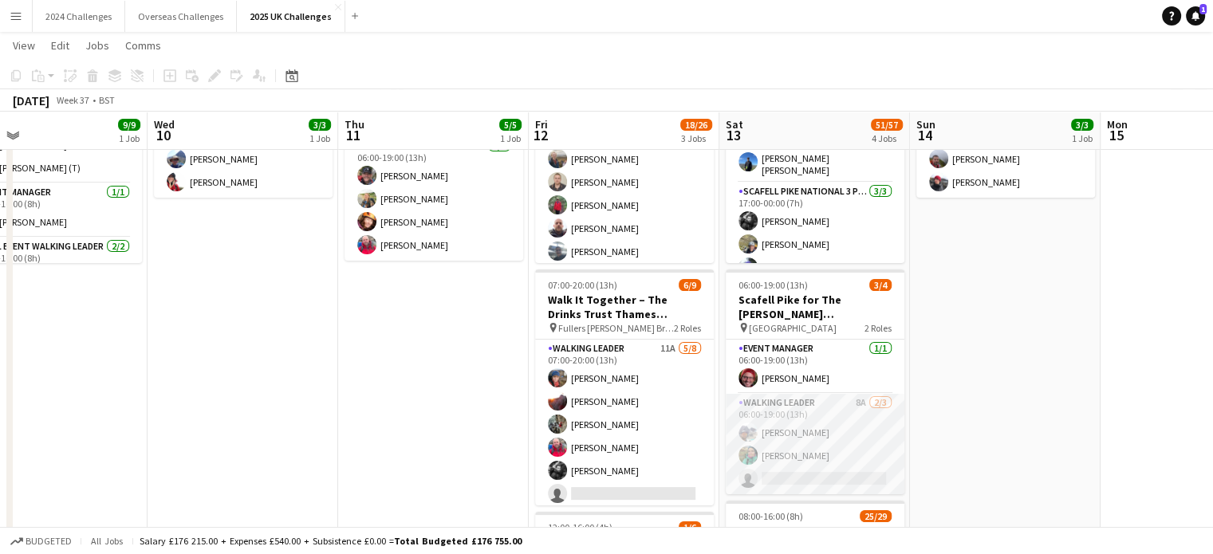
click at [791, 404] on app-card-role "Walking Leader 8A 2/3 06:00-19:00 (13h) Greg Sykes Laura Bailey single-neutral-…" at bounding box center [815, 444] width 179 height 101
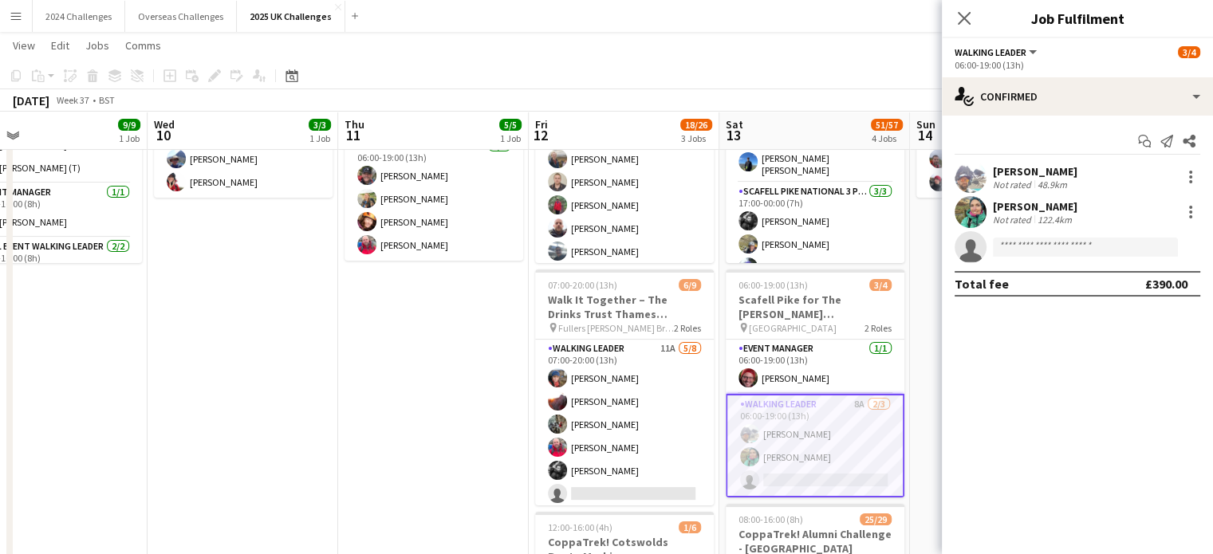
click at [712, 52] on app-page-menu "View Day view expanded Day view collapsed Month view Date picker Jump to today …" at bounding box center [606, 47] width 1213 height 30
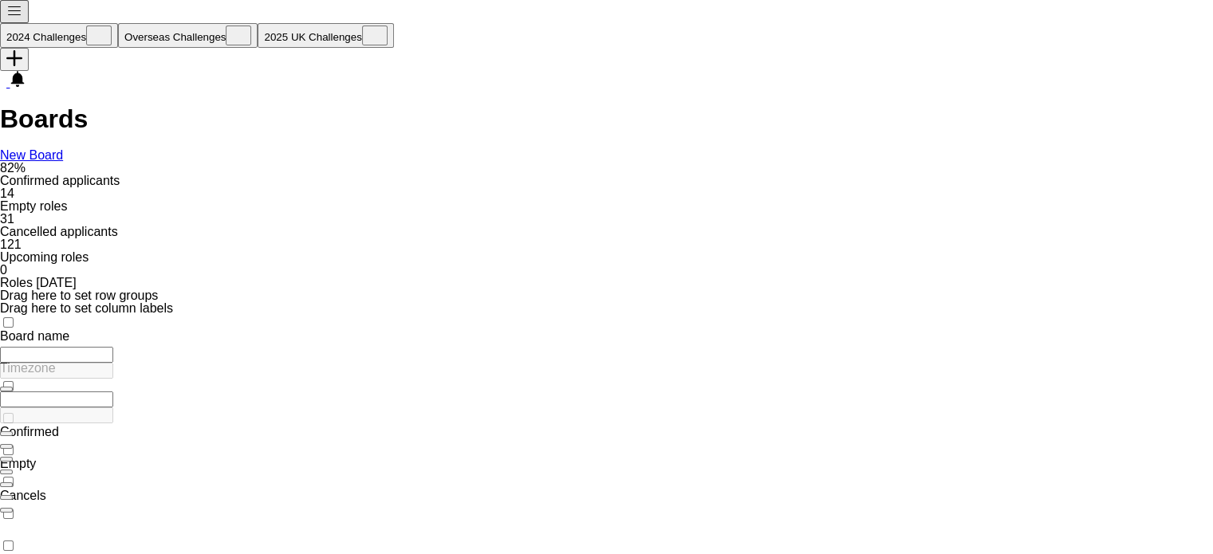
click at [271, 23] on button "2025 UK Challenges Close" at bounding box center [326, 35] width 136 height 25
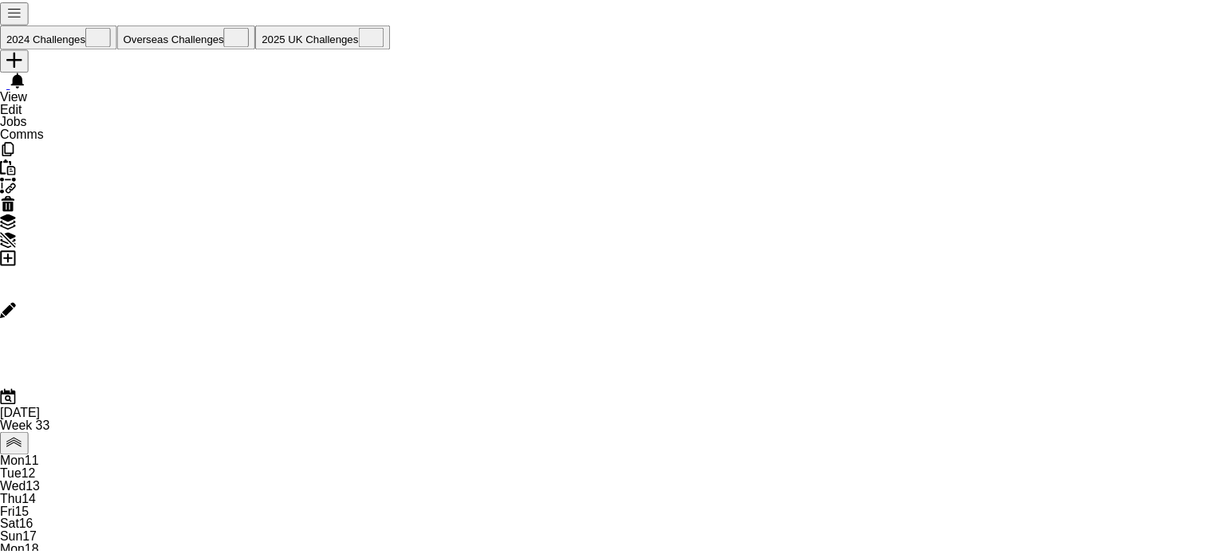
scroll to position [0, 381]
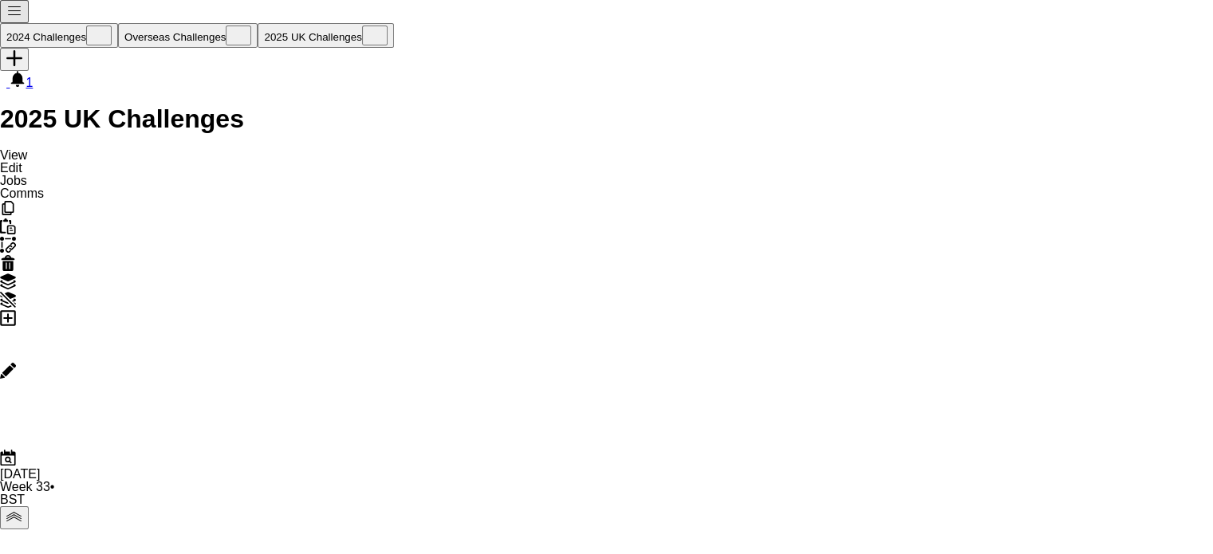
click at [16, 450] on icon "Date picker" at bounding box center [8, 458] width 16 height 16
click at [1131, 535] on span "Next month" at bounding box center [1147, 551] width 32 height 32
